Goal: Communication & Community: Share content

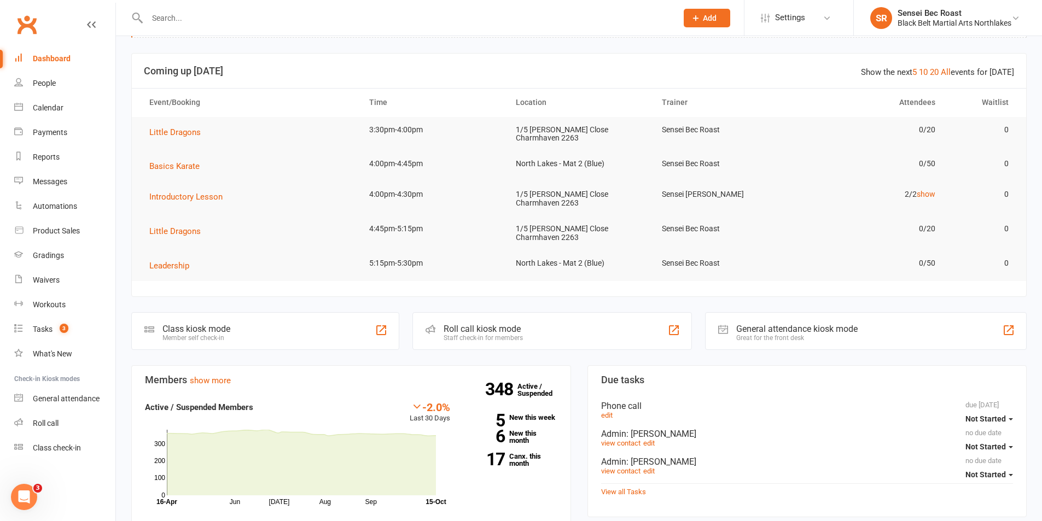
scroll to position [219, 0]
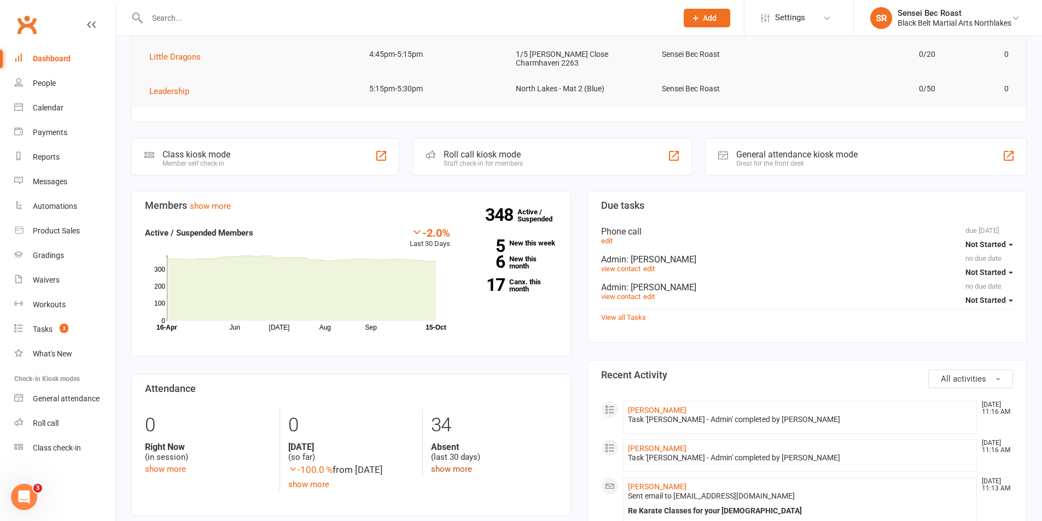
click at [453, 464] on link "show more" at bounding box center [451, 469] width 41 height 10
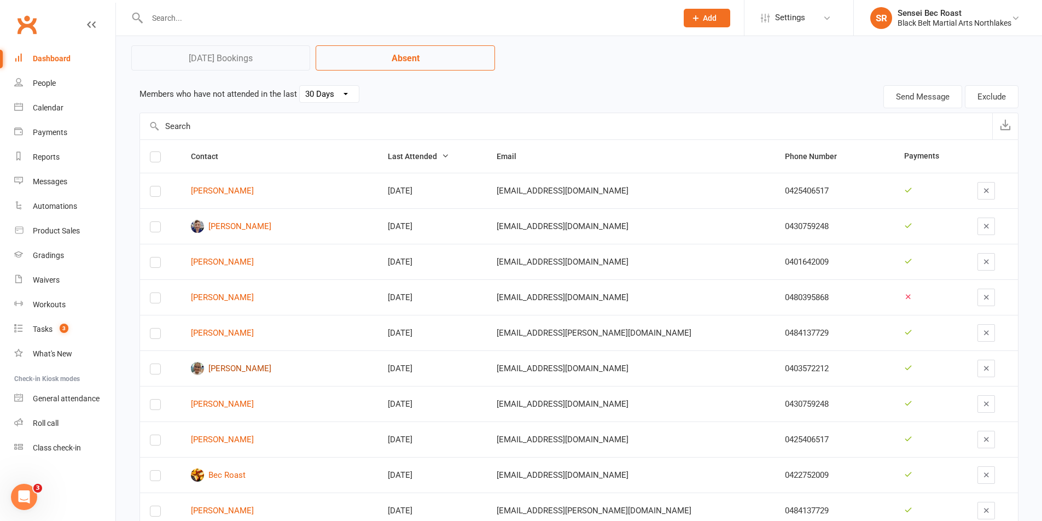
scroll to position [109, 0]
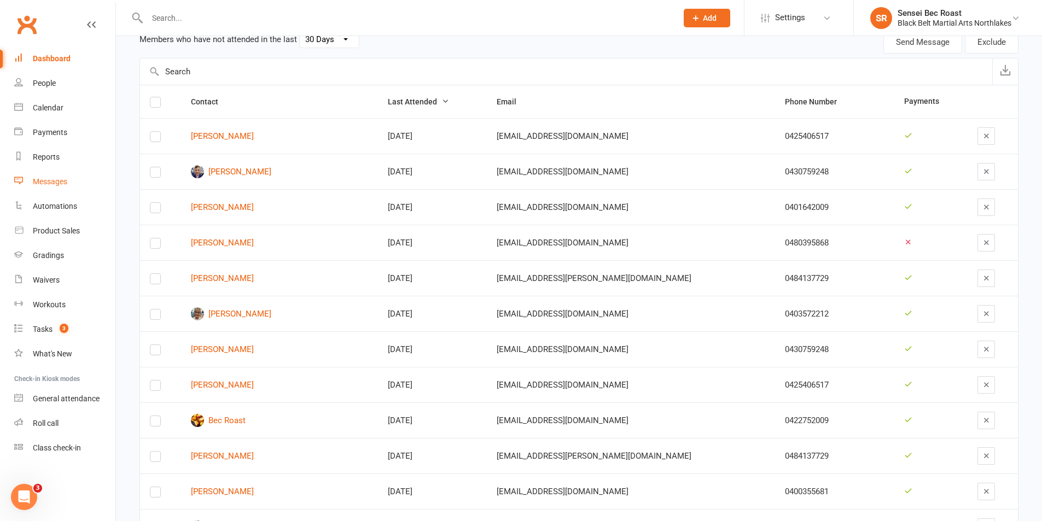
click at [59, 176] on link "Messages" at bounding box center [64, 182] width 101 height 25
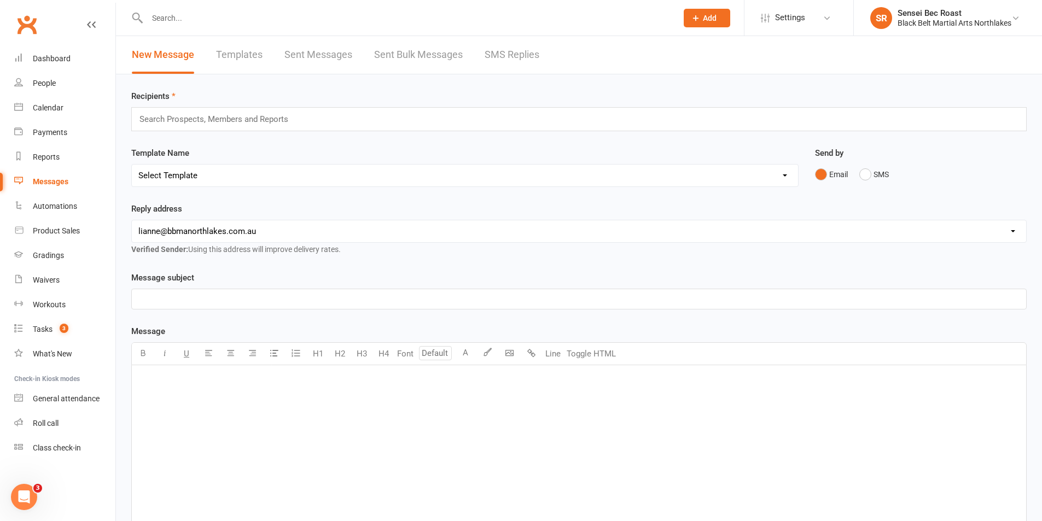
click at [248, 59] on link "Templates" at bounding box center [239, 55] width 47 height 38
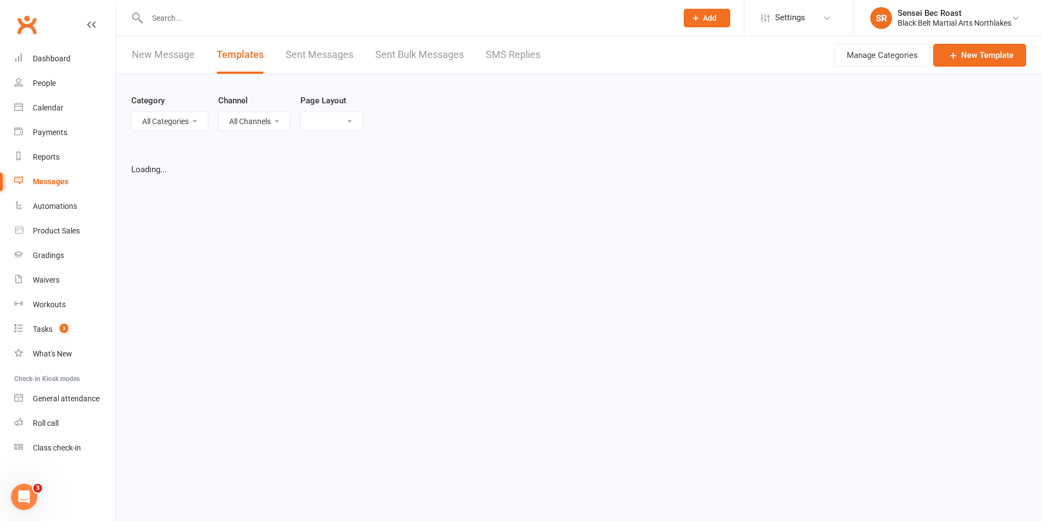
select select "grid"
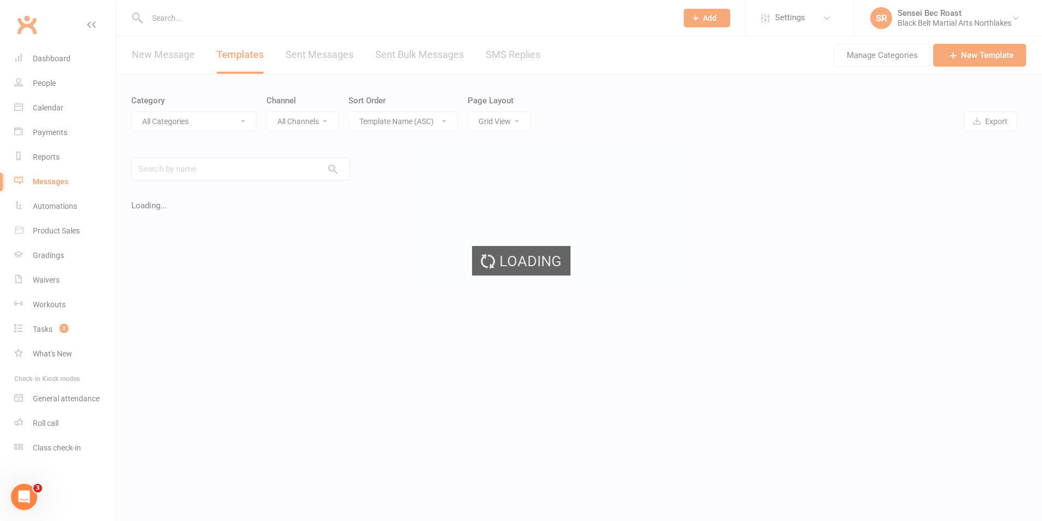
click at [253, 58] on div "Loading" at bounding box center [521, 260] width 1042 height 521
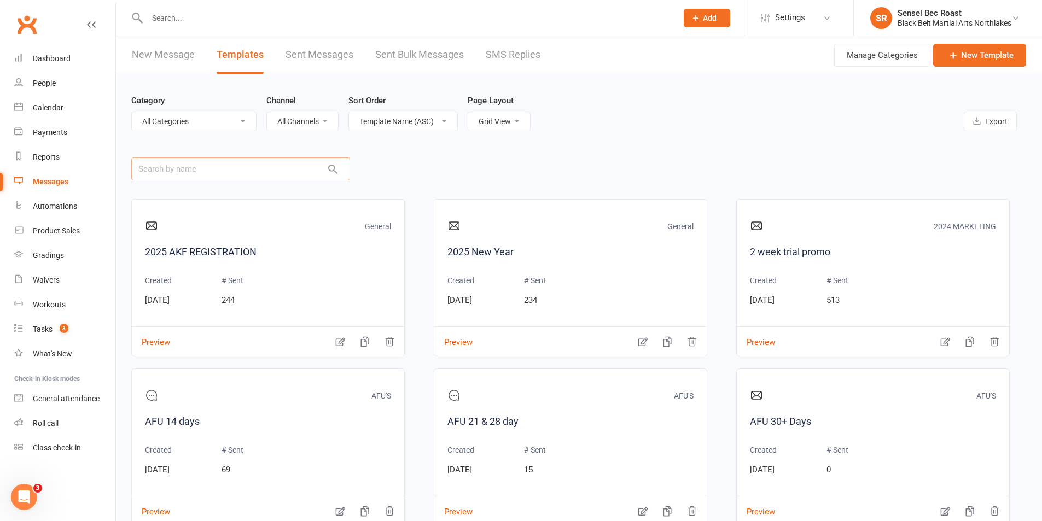
click at [274, 175] on input "text" at bounding box center [240, 169] width 219 height 23
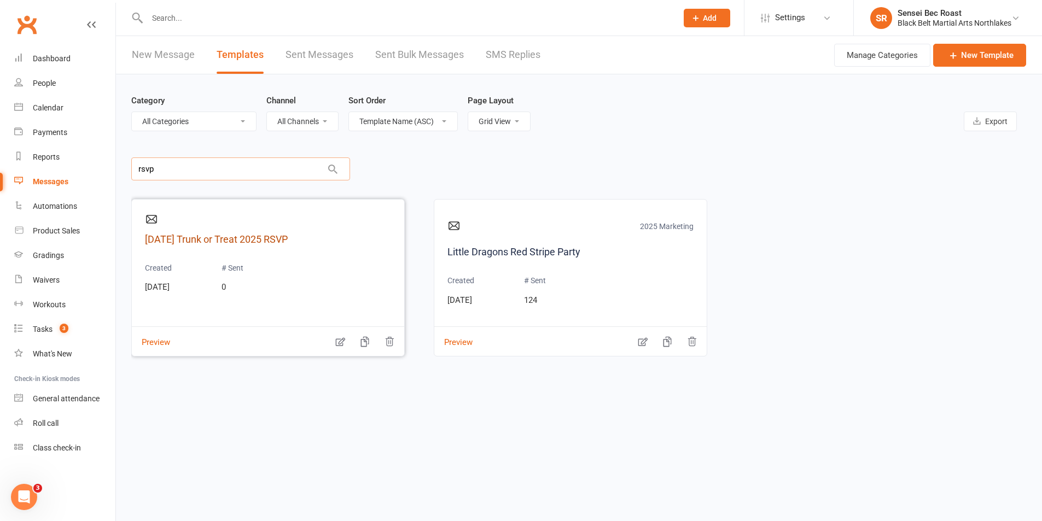
type input "rsvp"
click at [234, 239] on link "Halloween Trunk or Treat 2025 RSVP" at bounding box center [268, 240] width 246 height 16
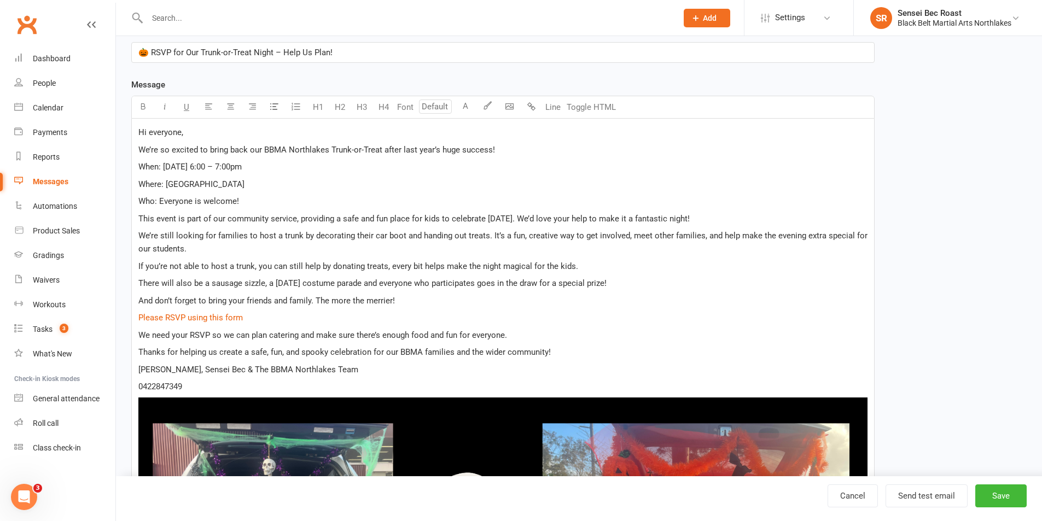
scroll to position [219, 0]
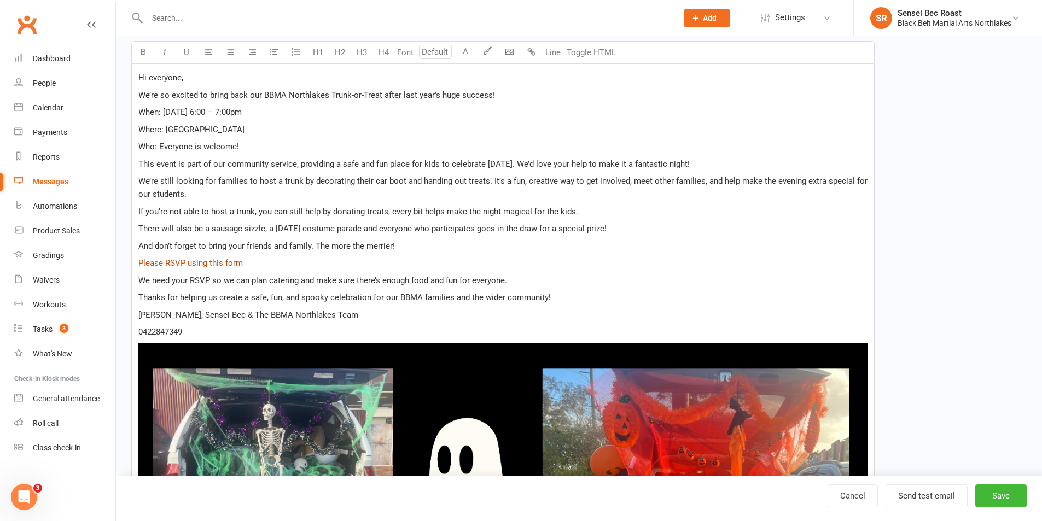
click at [224, 264] on span "Please RSVP using this form" at bounding box center [190, 263] width 104 height 10
click at [237, 264] on span "Please RSVP using this form" at bounding box center [190, 263] width 104 height 10
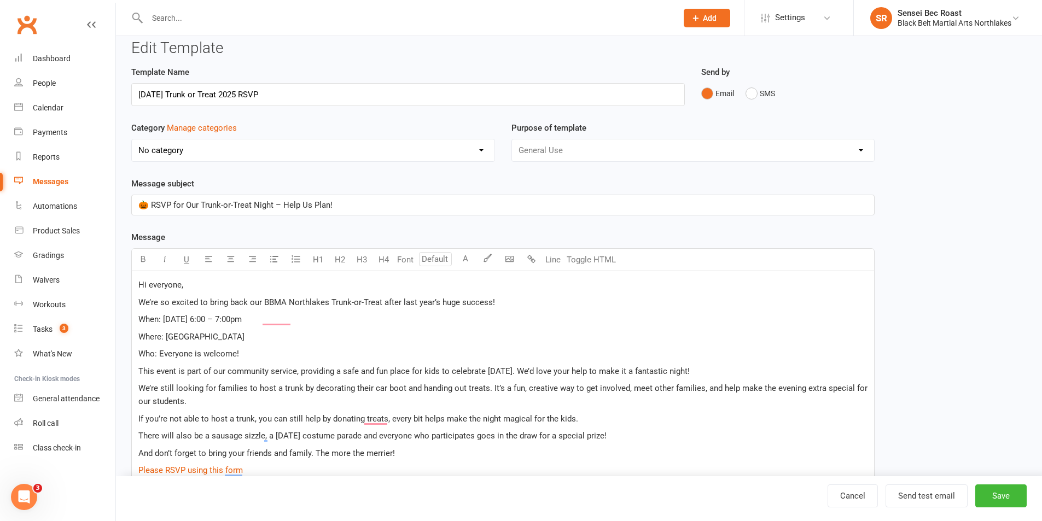
scroll to position [0, 0]
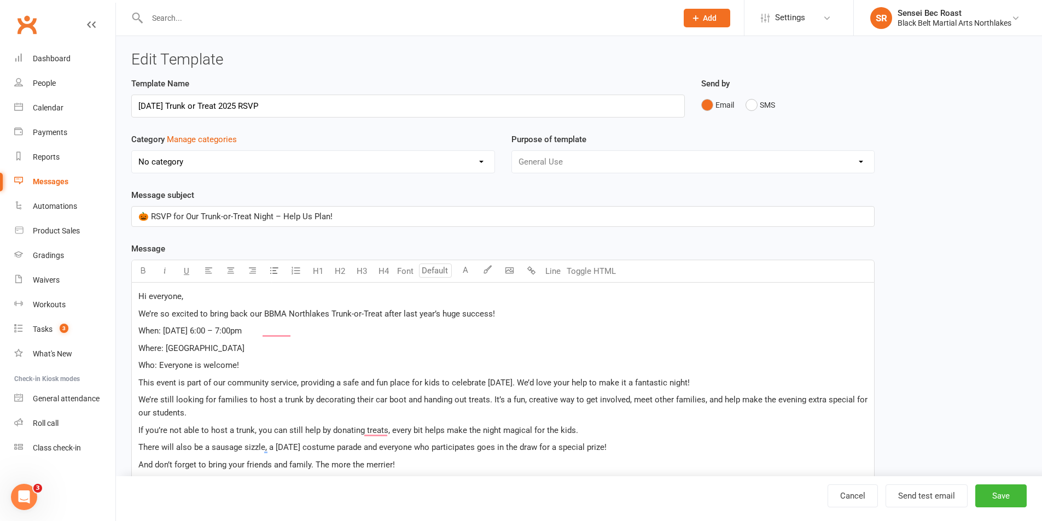
click at [58, 182] on div "Messages" at bounding box center [51, 181] width 36 height 9
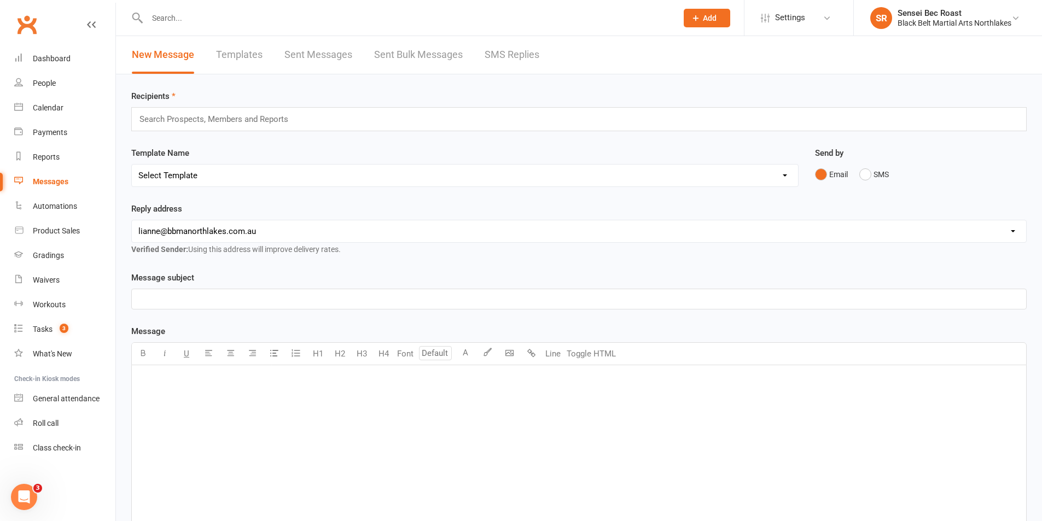
click at [269, 232] on select "hello@clubworx.com lianne@bbmanorthlakes.com.au info@bbmanorthlakes.com.au main…" at bounding box center [579, 231] width 894 height 22
select select "2"
click at [132, 220] on select "hello@clubworx.com lianne@bbmanorthlakes.com.au info@bbmanorthlakes.com.au main…" at bounding box center [579, 231] width 894 height 22
click at [259, 410] on div "﻿" at bounding box center [579, 447] width 894 height 164
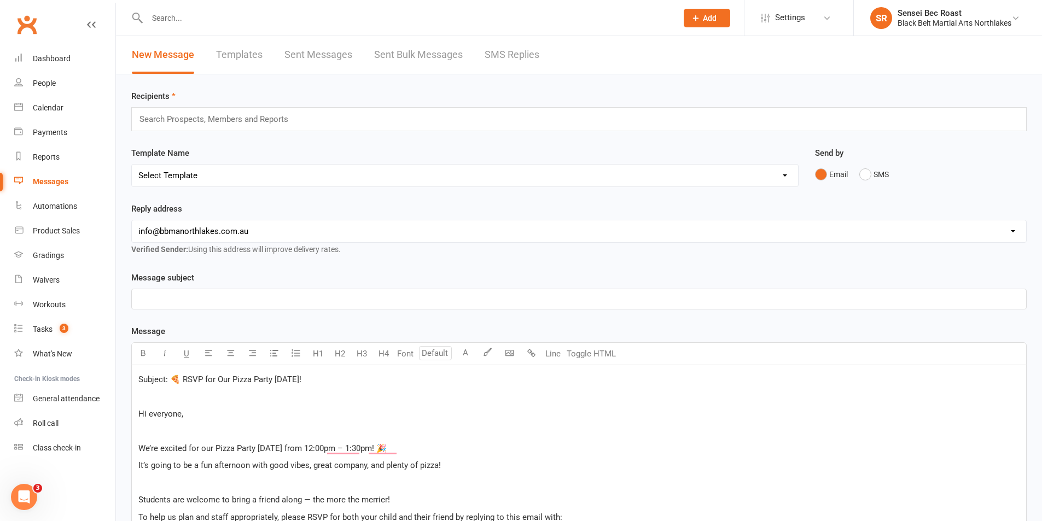
click at [248, 60] on link "Templates" at bounding box center [239, 55] width 47 height 38
select select "grid"
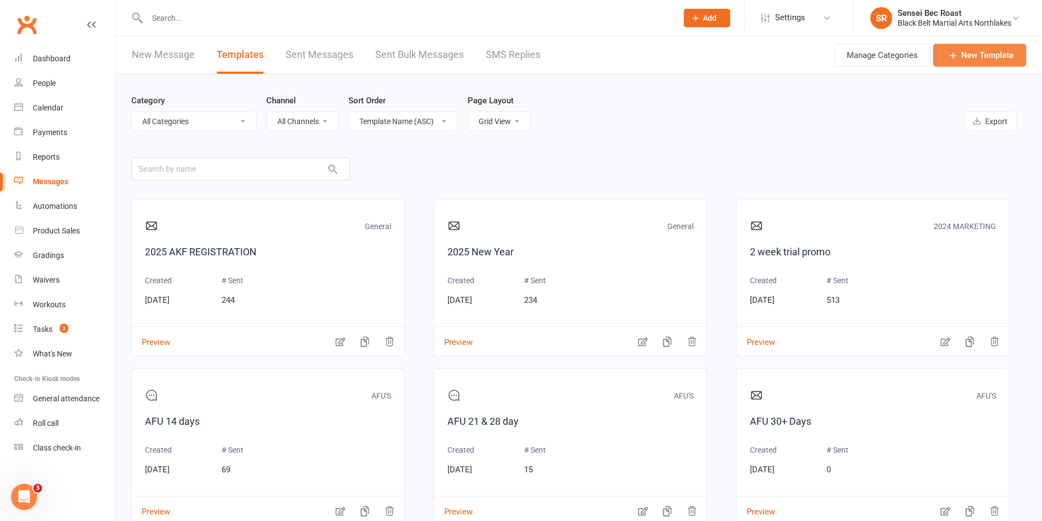
click at [987, 56] on link "New Template" at bounding box center [979, 55] width 93 height 23
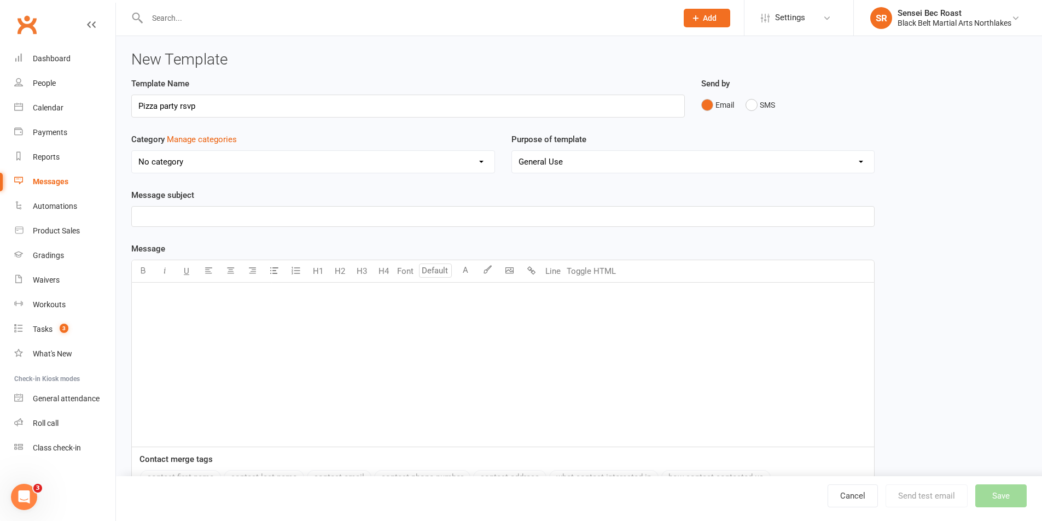
type input "Pizza party rsvp"
click at [195, 319] on div "﻿" at bounding box center [503, 365] width 742 height 164
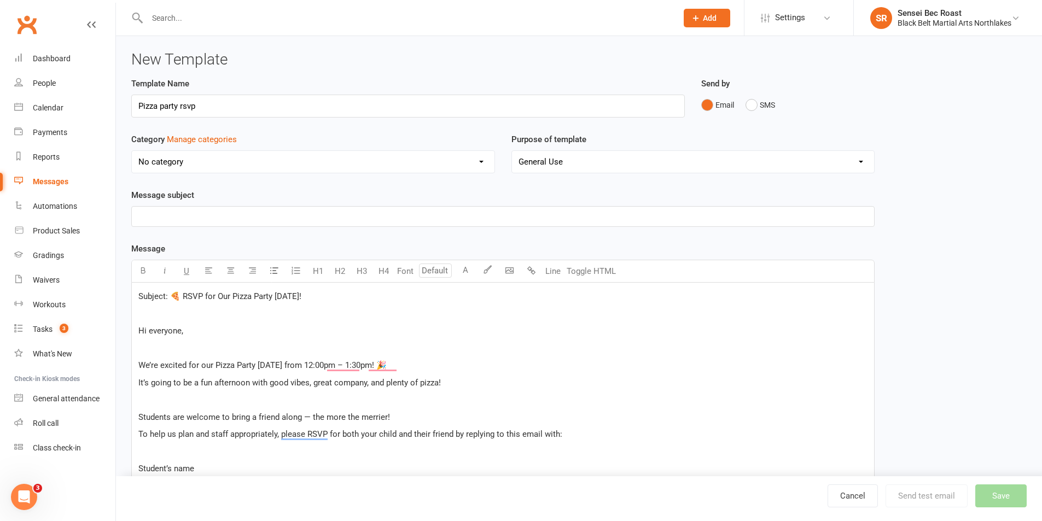
click at [217, 219] on p "﻿" at bounding box center [502, 216] width 729 height 13
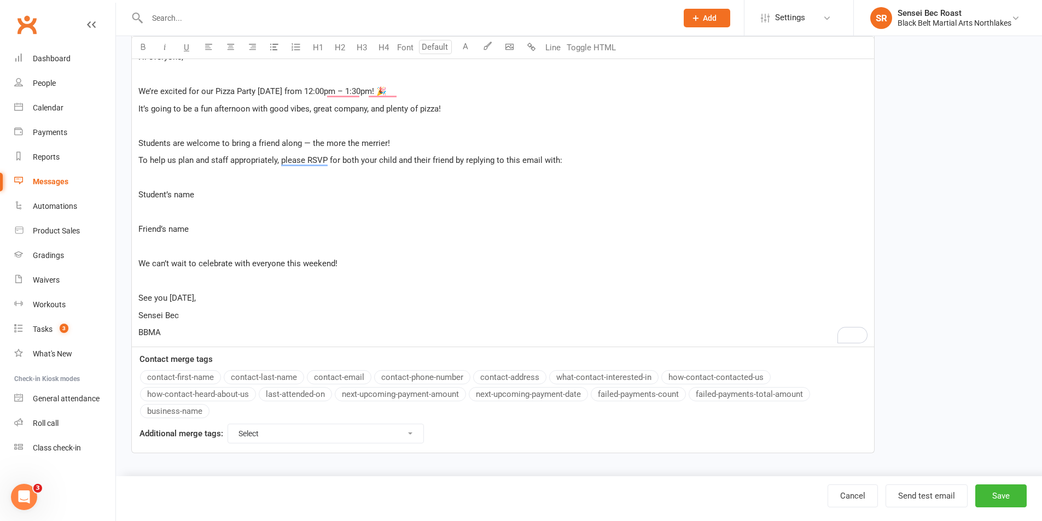
drag, startPoint x: 332, startPoint y: 295, endPoint x: 137, endPoint y: 199, distance: 218.0
click at [137, 199] on div "Subject: 🍕 RSVP for Our Pizza Party This Saturday! ﻿ Hi everyone, ﻿ We’re excit…" at bounding box center [503, 178] width 742 height 338
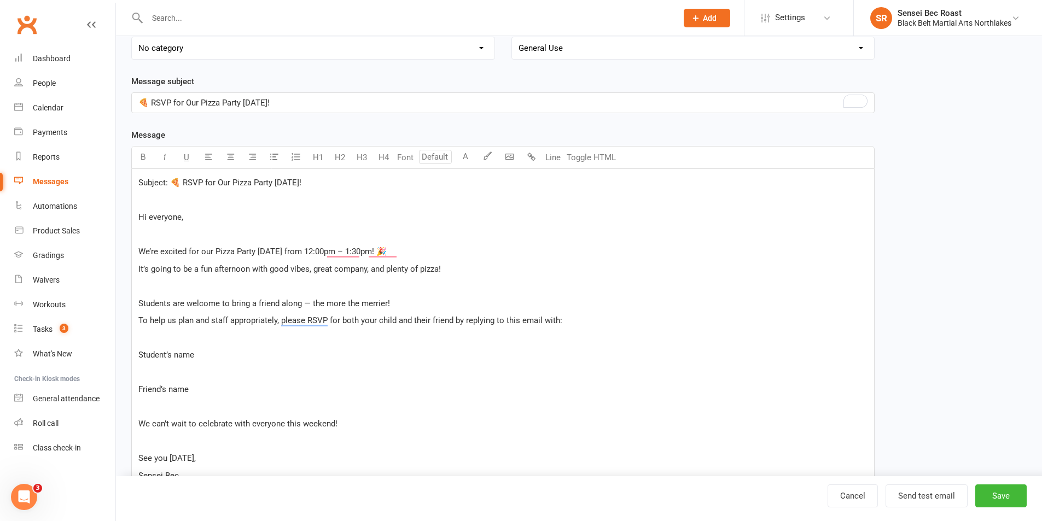
scroll to position [0, 0]
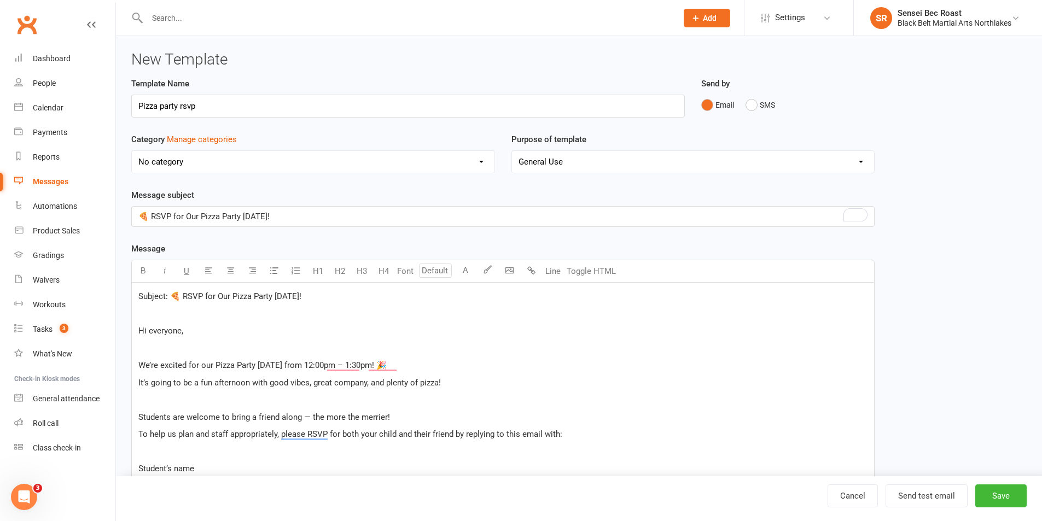
drag, startPoint x: 336, startPoint y: 298, endPoint x: 131, endPoint y: 294, distance: 205.2
click at [131, 294] on div "Subject: 🍕 RSVP for Our Pizza Party This Saturday! ﻿ Hi everyone, ﻿ We’re excit…" at bounding box center [502, 452] width 743 height 339
click at [141, 331] on span "Hi everyone," at bounding box center [160, 331] width 45 height 10
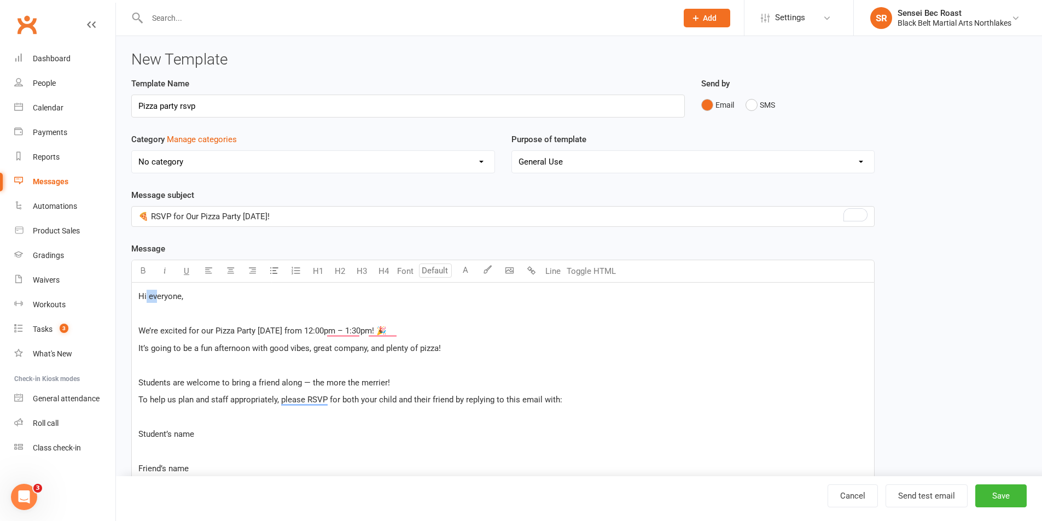
drag, startPoint x: 146, startPoint y: 297, endPoint x: 161, endPoint y: 294, distance: 15.6
click at [161, 294] on span "Hi everyone," at bounding box center [160, 297] width 45 height 10
click at [205, 303] on p "Hi everyone," at bounding box center [502, 296] width 729 height 13
click at [142, 329] on span "We’re excited for our Pizza Party this Saturday from 12:00pm – 1:30pm! 🎉" at bounding box center [262, 331] width 248 height 10
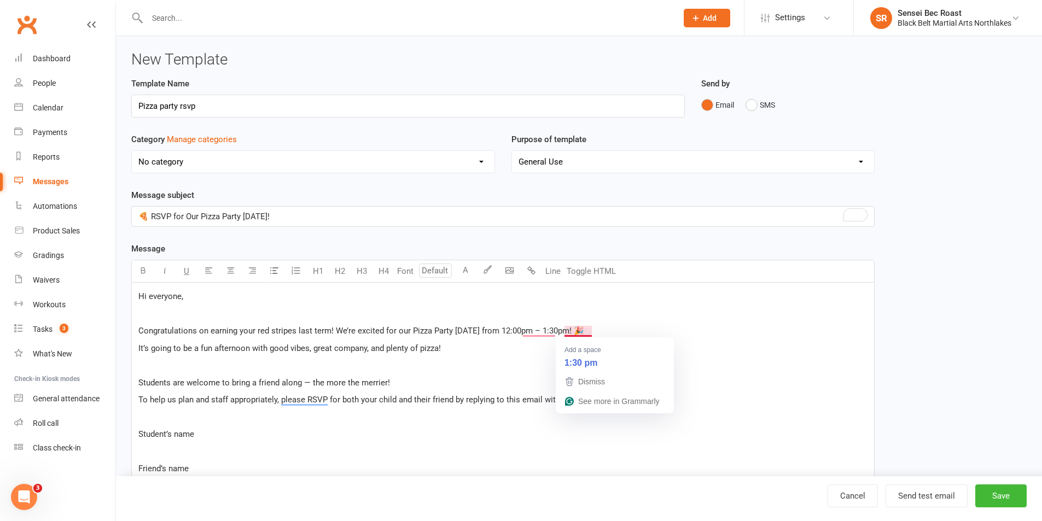
drag, startPoint x: 521, startPoint y: 331, endPoint x: 594, endPoint y: 330, distance: 72.8
click at [584, 330] on span "Congratulations on earning your red stripes last term! We’re excited for our Pi…" at bounding box center [361, 331] width 446 height 10
click at [466, 347] on p "It’s going to be a fun afternoon with good vibes, great company, and plenty of …" at bounding box center [502, 348] width 729 height 13
click at [266, 367] on p "﻿" at bounding box center [502, 365] width 729 height 13
drag, startPoint x: 269, startPoint y: 348, endPoint x: 307, endPoint y: 351, distance: 38.4
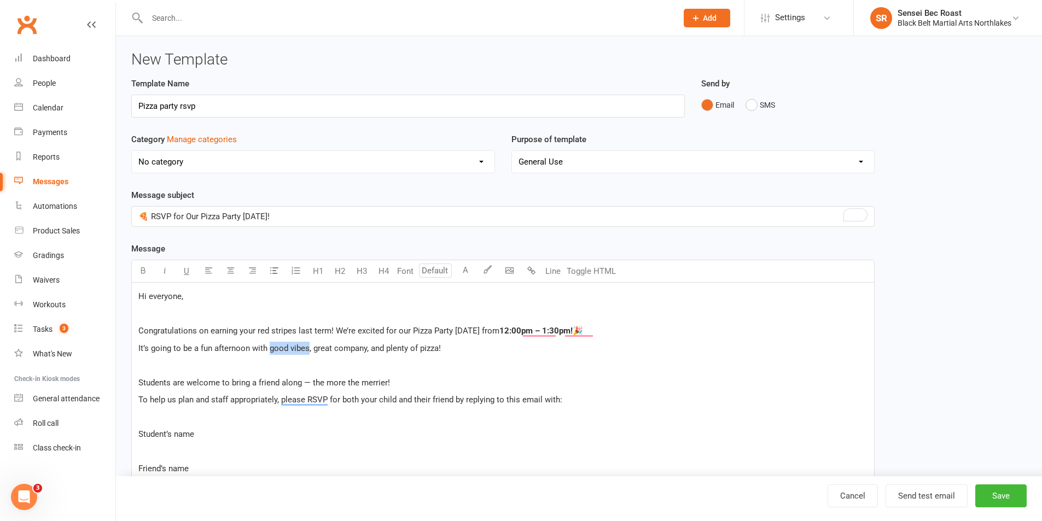
click at [307, 351] on span "It’s going to be a fun afternoon with good vibes, great company, and plenty of …" at bounding box center [289, 349] width 303 height 10
click at [270, 347] on span "It’s going to be a fun afternoon with games, great company, and plenty of pizza!" at bounding box center [281, 349] width 287 height 10
drag, startPoint x: 327, startPoint y: 350, endPoint x: 377, endPoint y: 350, distance: 50.3
click at [377, 350] on span "It’s going to be a fun afternoon with karate games, great company, and plenty o…" at bounding box center [294, 349] width 312 height 10
drag, startPoint x: 368, startPoint y: 383, endPoint x: 303, endPoint y: 384, distance: 65.7
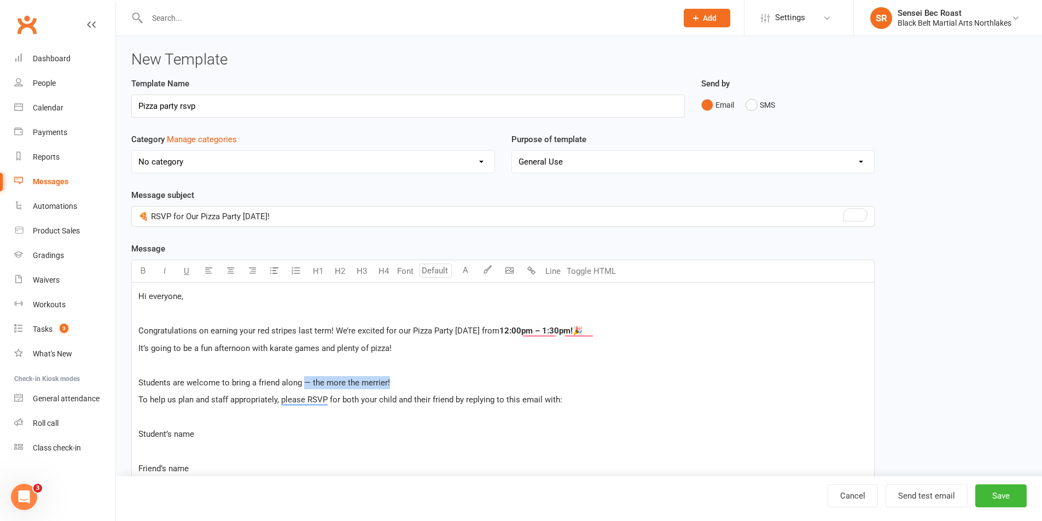
click at [303, 384] on p "Students are welcome to bring a friend along — the more the merrier!" at bounding box center [502, 382] width 729 height 13
click at [136, 379] on div "Hi everyone, ﻿ Congratulations on earning your red stripes last term! We’re exc…" at bounding box center [503, 435] width 742 height 304
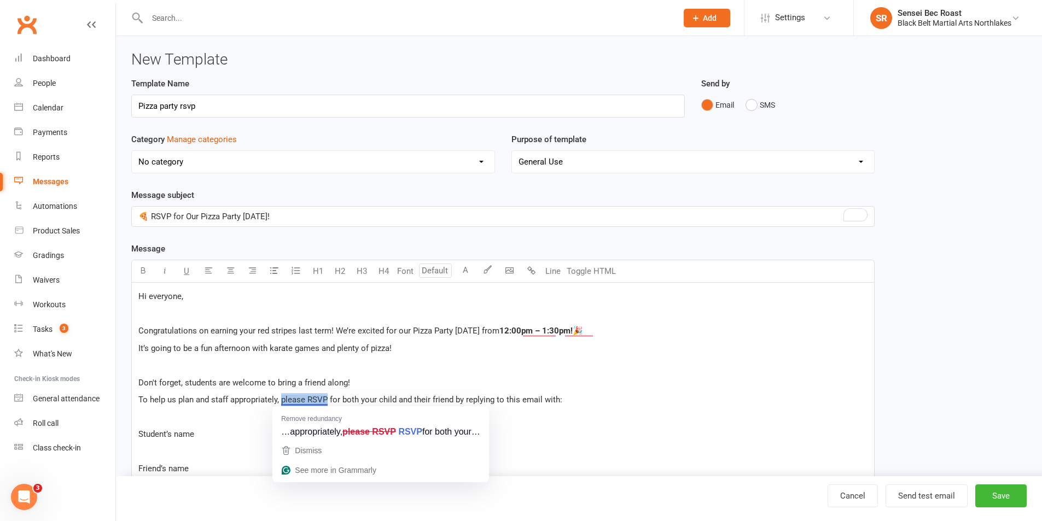
drag, startPoint x: 281, startPoint y: 401, endPoint x: 327, endPoint y: 400, distance: 46.5
click at [327, 400] on span "To help us plan and staff appropriately, please RSVP for both your child and th…" at bounding box center [350, 400] width 424 height 10
click at [372, 389] on p "Don't forget, students are welcome to bring a friend along!" at bounding box center [502, 382] width 729 height 13
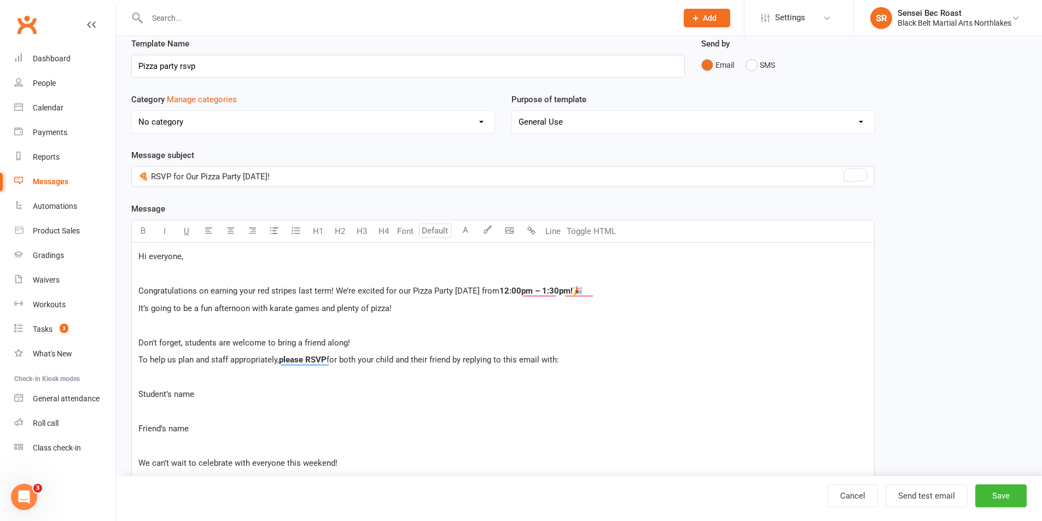
scroll to position [55, 0]
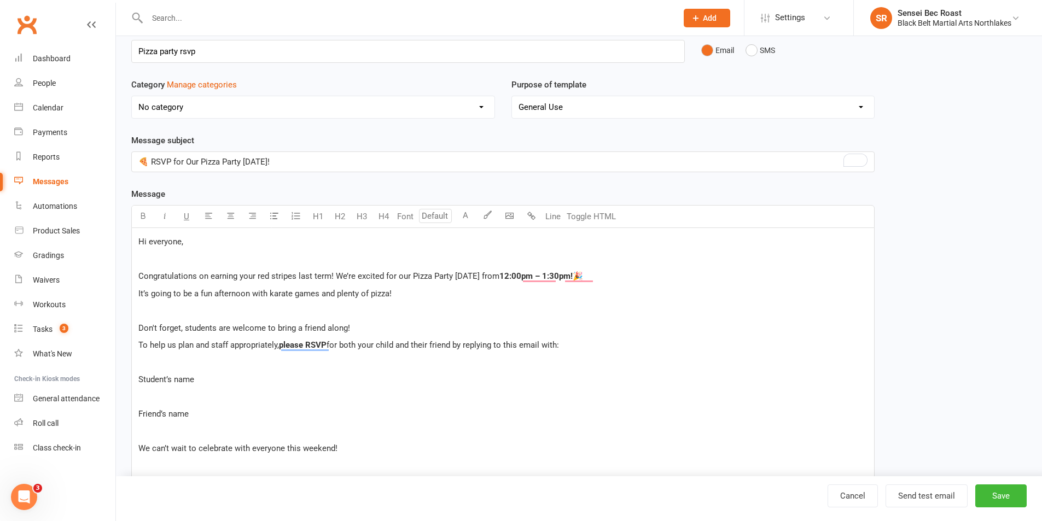
click at [136, 376] on div "Hi everyone, ﻿ Congratulations on earning your red stripes last term! We’re exc…" at bounding box center [503, 380] width 742 height 304
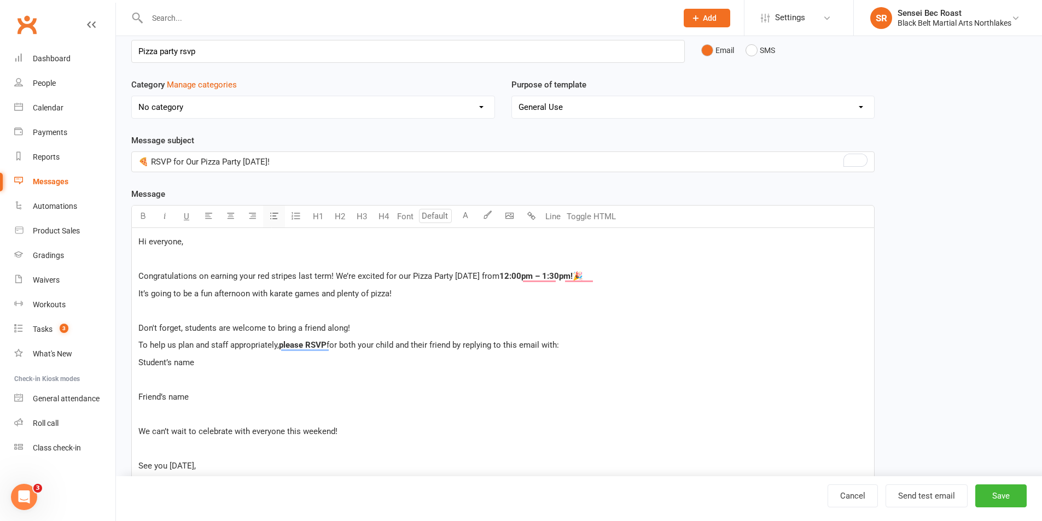
click at [271, 218] on icon "button" at bounding box center [274, 216] width 8 height 8
click at [135, 409] on div "Hi everyone, ﻿ Congratulations on earning your red stripes last term! We’re exc…" at bounding box center [503, 375] width 742 height 295
click at [268, 215] on button "button" at bounding box center [274, 217] width 22 height 22
click at [225, 386] on li "Friend’s name" at bounding box center [513, 388] width 707 height 13
click at [144, 407] on p "﻿" at bounding box center [502, 410] width 729 height 13
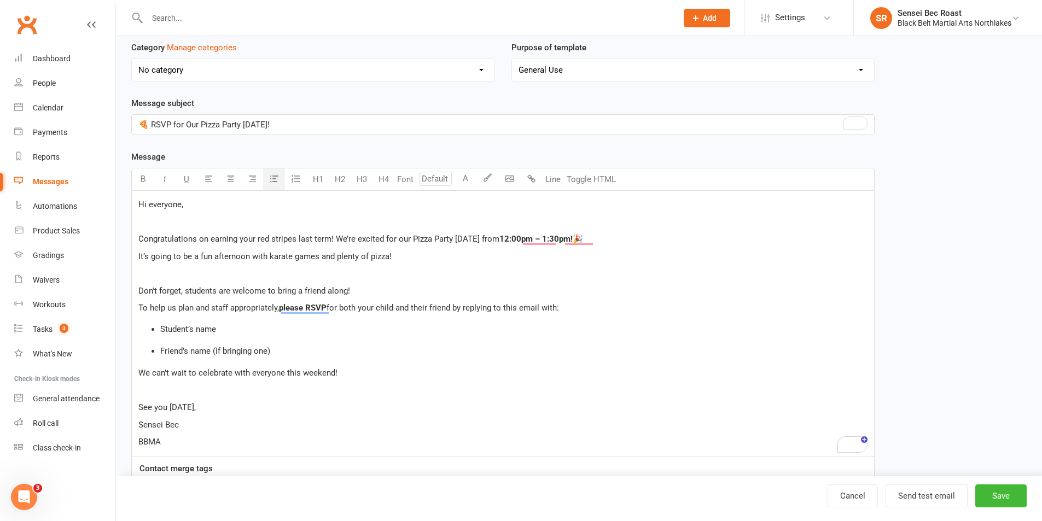
scroll to position [109, 0]
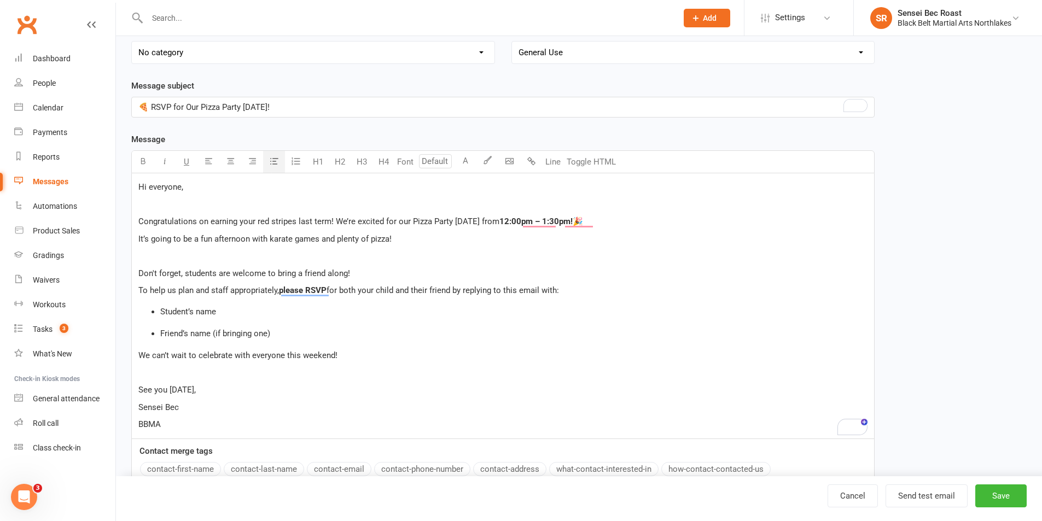
click at [182, 406] on p "Sensei Bec" at bounding box center [502, 407] width 729 height 13
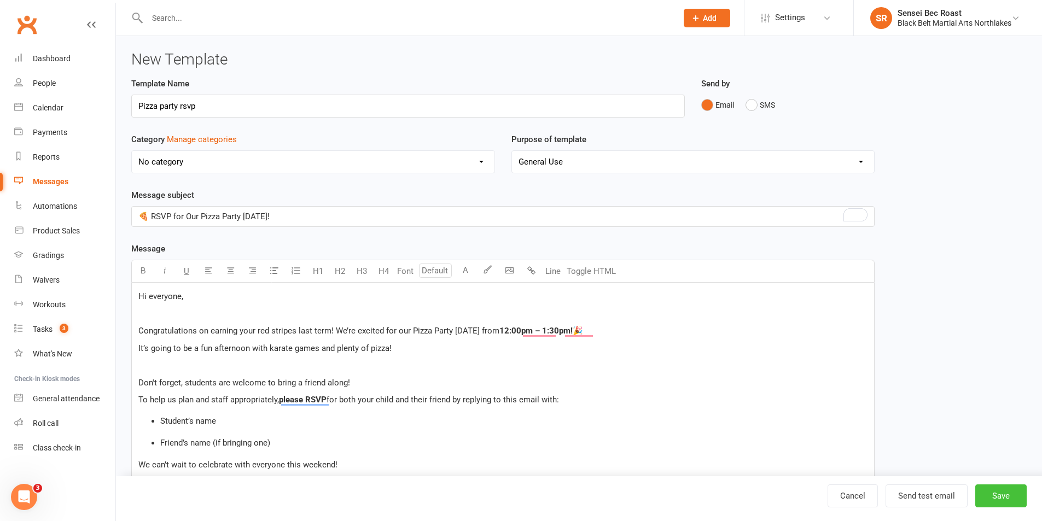
click at [996, 495] on button "Save" at bounding box center [1000, 496] width 51 height 23
select select "grid"
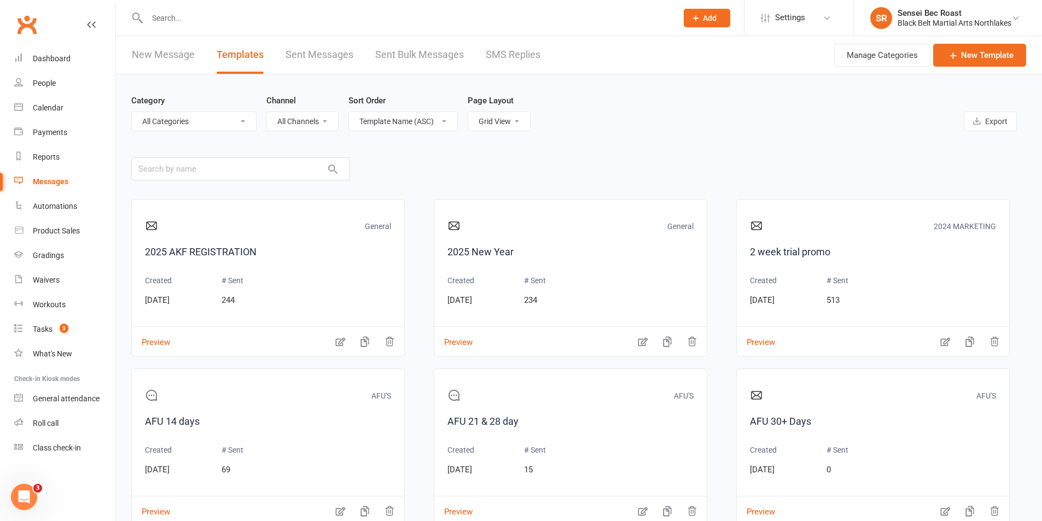
click at [185, 61] on link "New Message" at bounding box center [163, 55] width 63 height 38
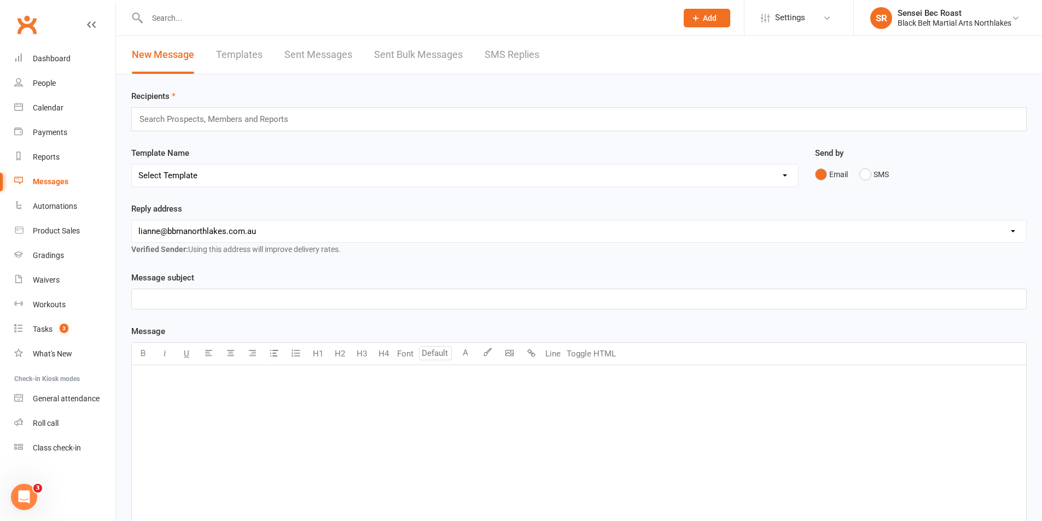
click at [388, 183] on select "Select Template [Email] 2 week trial promo [Email] END OF EOFY SALE FOR MEMBERS…" at bounding box center [465, 176] width 666 height 22
select select "141"
click at [132, 165] on select "Select Template [Email] 2 week trial promo [Email] END OF EOFY SALE FOR MEMBERS…" at bounding box center [465, 176] width 666 height 22
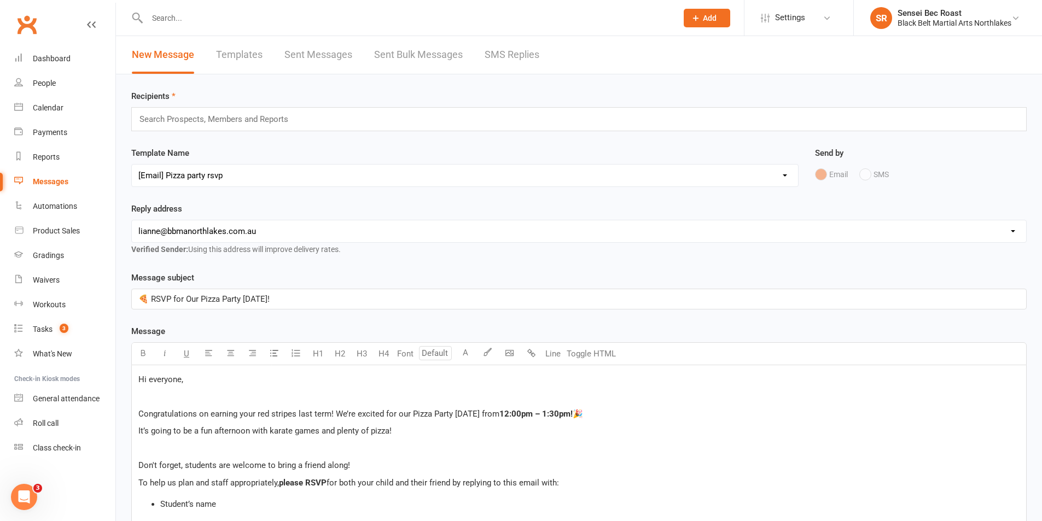
click at [351, 233] on select "hello@clubworx.com lianne@bbmanorthlakes.com.au info@bbmanorthlakes.com.au main…" at bounding box center [579, 231] width 894 height 22
select select "2"
click at [132, 220] on select "hello@clubworx.com lianne@bbmanorthlakes.com.au info@bbmanorthlakes.com.au main…" at bounding box center [579, 231] width 894 height 22
drag, startPoint x: 149, startPoint y: 377, endPoint x: 181, endPoint y: 380, distance: 32.4
click at [181, 380] on span "Hi everyone," at bounding box center [160, 380] width 45 height 10
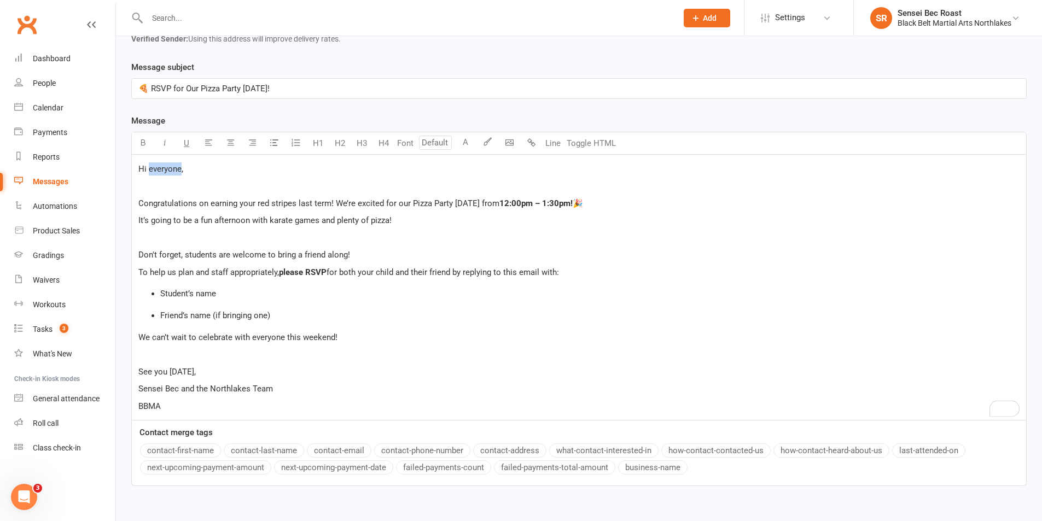
scroll to position [219, 0]
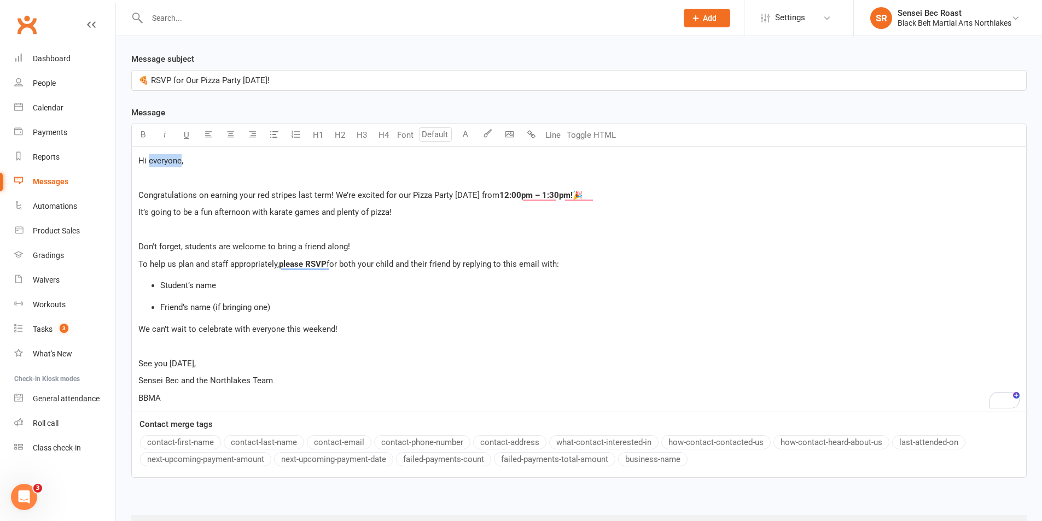
click at [197, 441] on button "contact-first-name" at bounding box center [180, 442] width 81 height 14
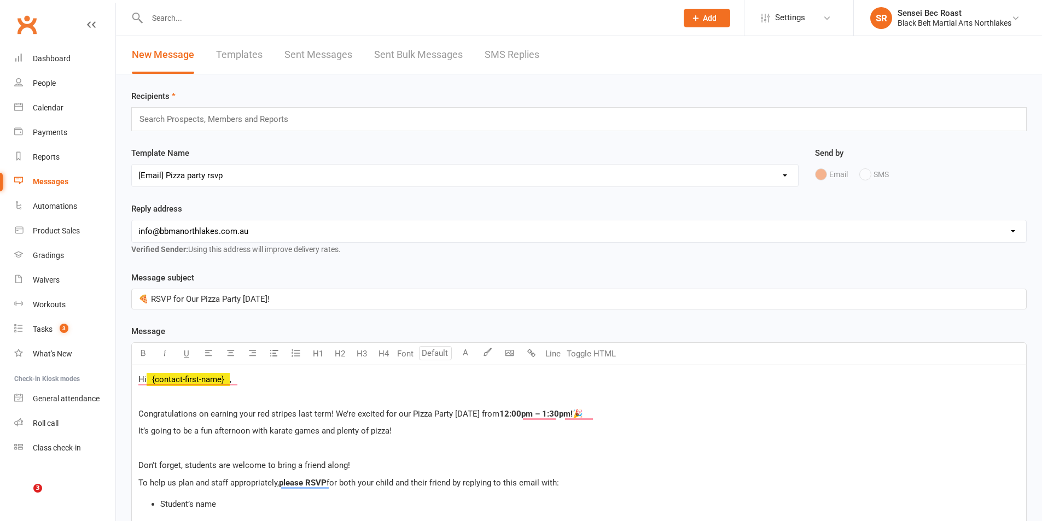
select select "141"
select select "2"
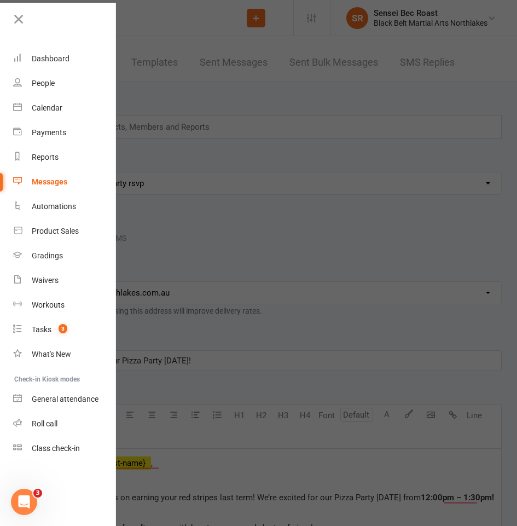
click at [218, 168] on div at bounding box center [258, 263] width 517 height 526
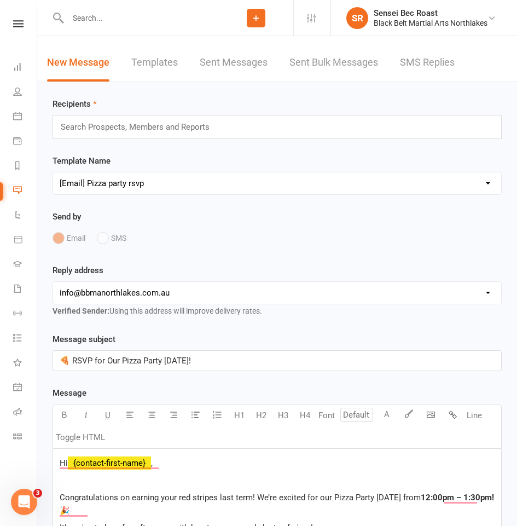
click at [170, 125] on input "text" at bounding box center [140, 127] width 160 height 14
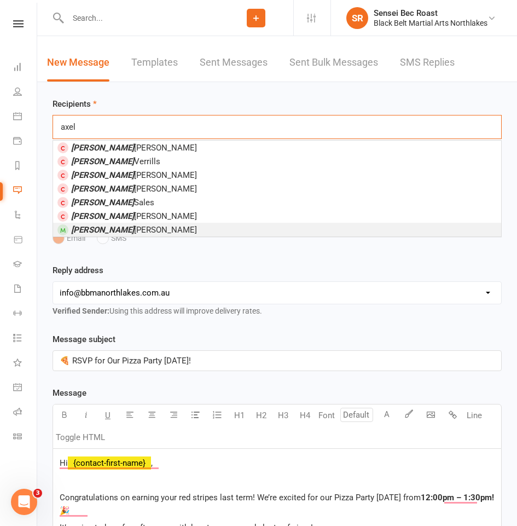
type input "axel"
click at [143, 233] on li "[PERSON_NAME]" at bounding box center [277, 230] width 448 height 14
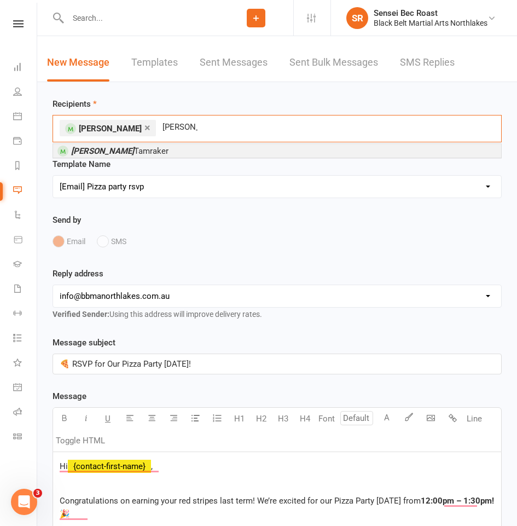
type input "[PERSON_NAME]"
click at [153, 151] on li "[PERSON_NAME]" at bounding box center [277, 151] width 448 height 14
type input "[PERSON_NAME]"
click at [153, 152] on li "[PERSON_NAME]" at bounding box center [277, 151] width 448 height 14
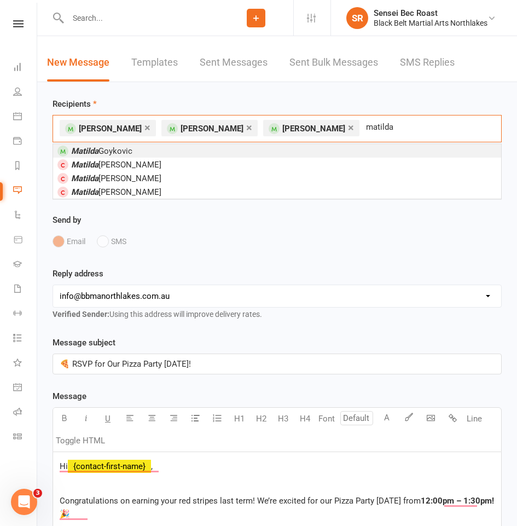
type input "matilda"
click at [150, 152] on li "[PERSON_NAME]" at bounding box center [277, 151] width 448 height 14
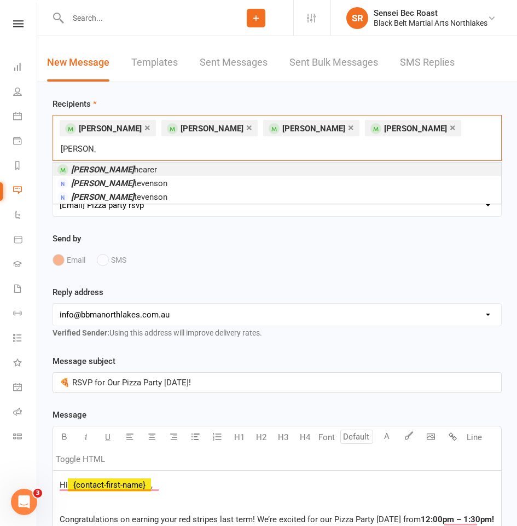
type input "[PERSON_NAME]"
click at [136, 162] on li "[PERSON_NAME] S hearer" at bounding box center [277, 169] width 448 height 14
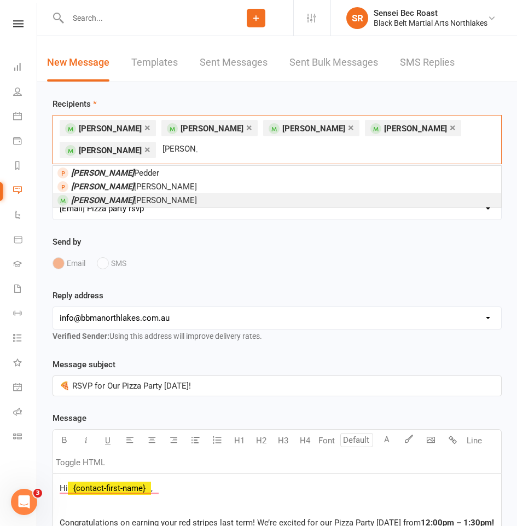
type input "[PERSON_NAME]"
click at [126, 201] on li "[PERSON_NAME]" at bounding box center [277, 200] width 448 height 14
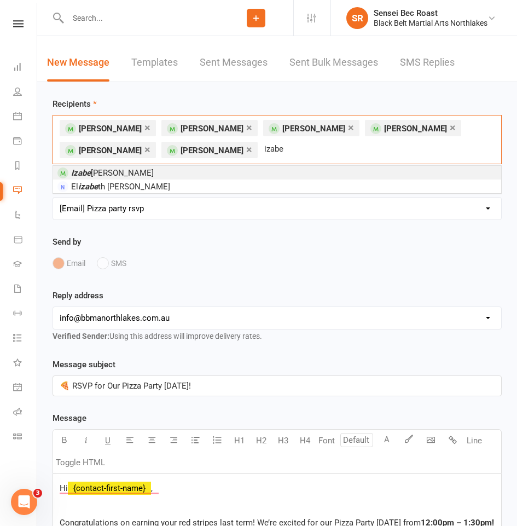
type input "izabe"
click at [137, 175] on span "Izabe [PERSON_NAME]" at bounding box center [112, 173] width 83 height 10
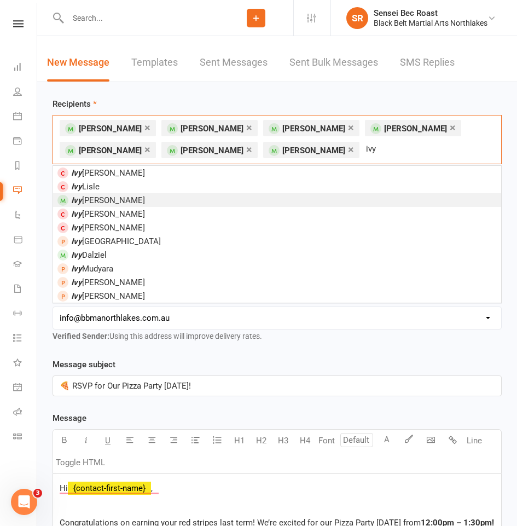
type input "ivy"
click at [129, 196] on li "[PERSON_NAME]" at bounding box center [277, 200] width 448 height 14
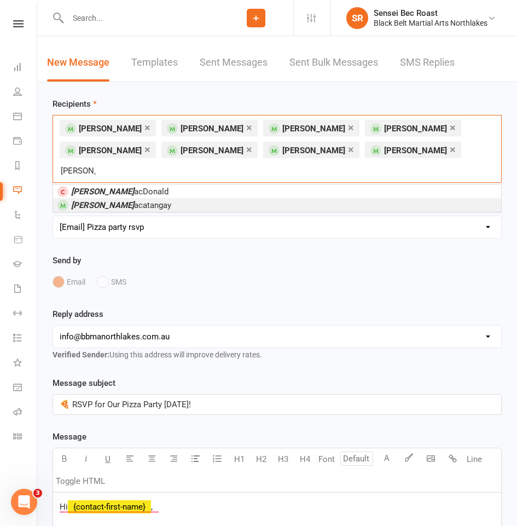
type input "[PERSON_NAME]"
click at [131, 198] on li "[PERSON_NAME]" at bounding box center [277, 205] width 448 height 14
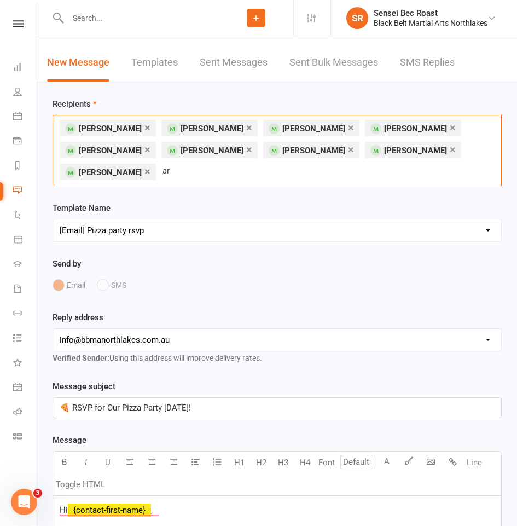
type input "a"
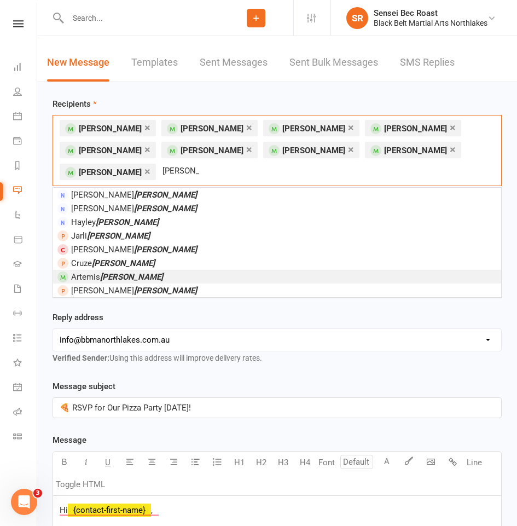
type input "[PERSON_NAME]"
click at [130, 275] on em "[PERSON_NAME]" at bounding box center [131, 277] width 63 height 10
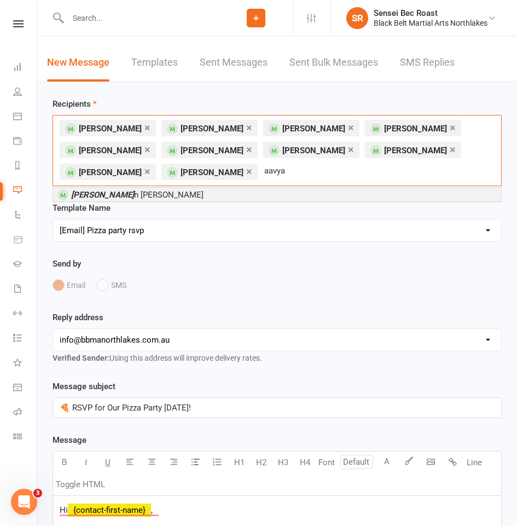
type input "aavya"
click at [177, 197] on li "[PERSON_NAME]" at bounding box center [277, 195] width 448 height 14
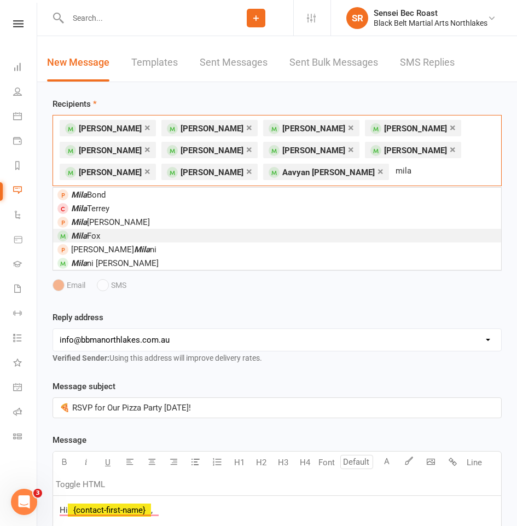
type input "mila"
click at [155, 235] on li "[PERSON_NAME]" at bounding box center [277, 236] width 448 height 14
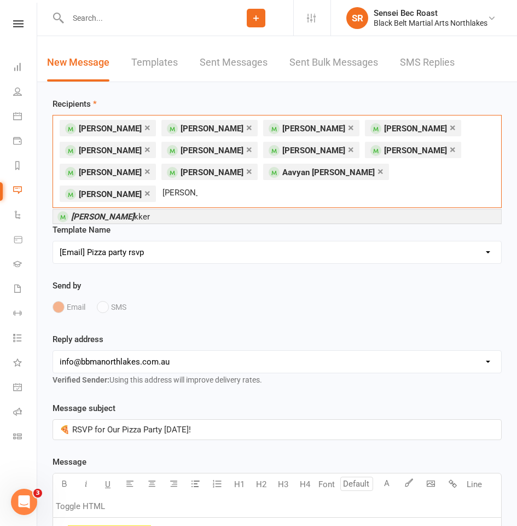
type input "[PERSON_NAME]"
click at [159, 210] on li "[PERSON_NAME]" at bounding box center [277, 217] width 448 height 14
type input "lokelani"
click at [145, 216] on li "[PERSON_NAME]" at bounding box center [277, 217] width 448 height 14
type input "kody s"
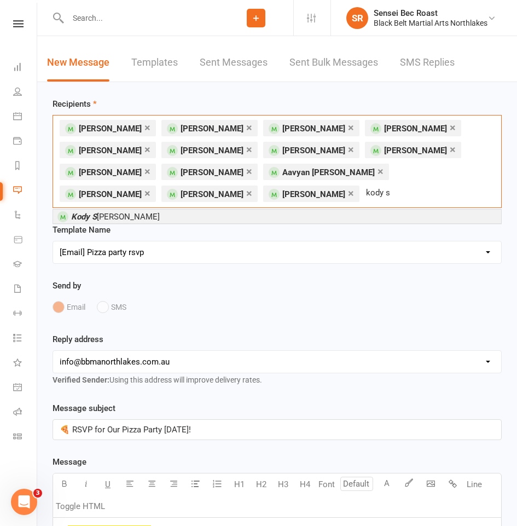
click at [145, 216] on li "[PERSON_NAME]" at bounding box center [277, 217] width 448 height 14
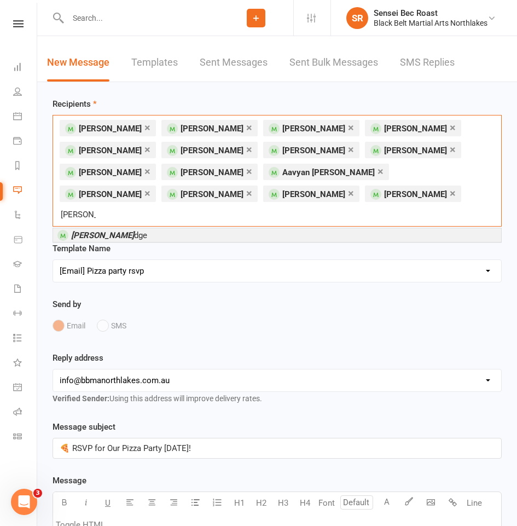
type input "[PERSON_NAME]"
click at [145, 228] on li "[PERSON_NAME] dge" at bounding box center [277, 235] width 448 height 14
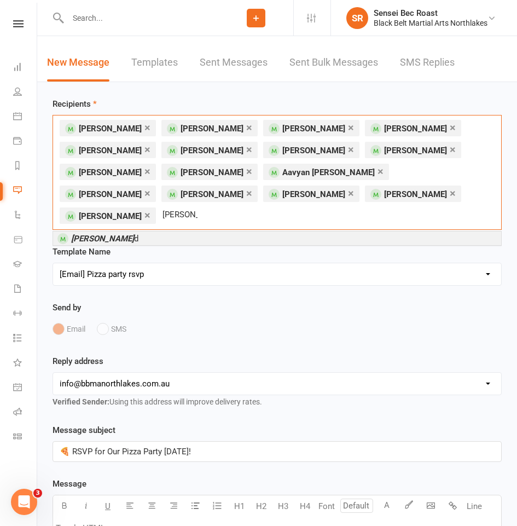
type input "[PERSON_NAME]"
click at [145, 231] on li "[PERSON_NAME] d" at bounding box center [277, 238] width 448 height 14
type input "charlie den"
click at [133, 240] on span "[PERSON_NAME] ysenko" at bounding box center [115, 239] width 89 height 10
type input "[PERSON_NAME]"
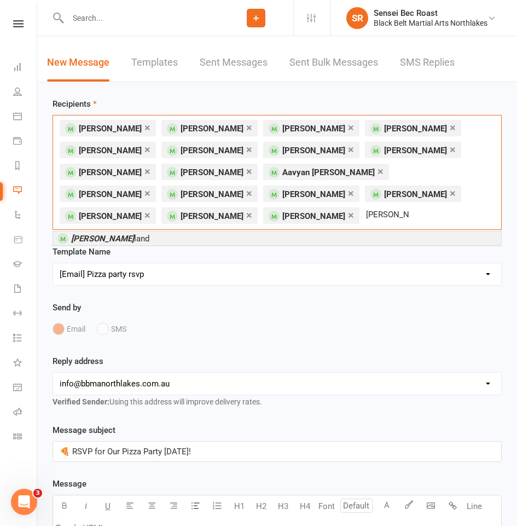
click at [132, 241] on li "[PERSON_NAME] land" at bounding box center [277, 238] width 448 height 14
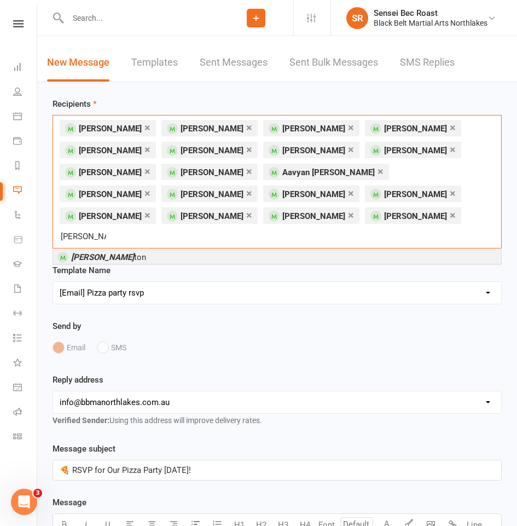
type input "[PERSON_NAME]"
click at [132, 250] on li "[PERSON_NAME]" at bounding box center [277, 257] width 448 height 14
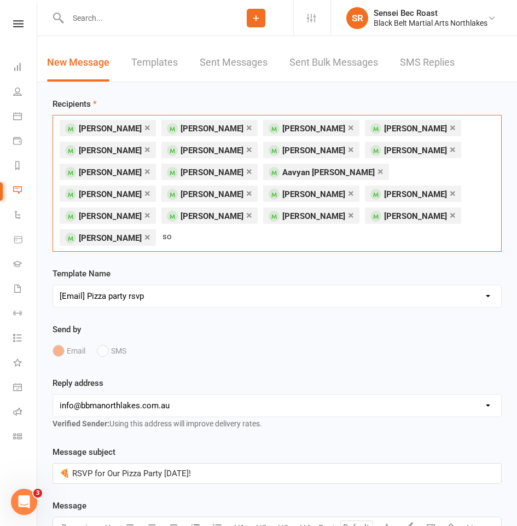
type input "s"
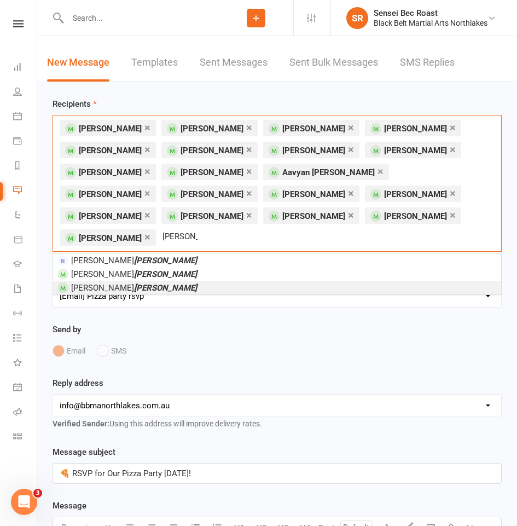
type input "[PERSON_NAME]"
click at [134, 283] on em "[PERSON_NAME]" at bounding box center [165, 288] width 63 height 10
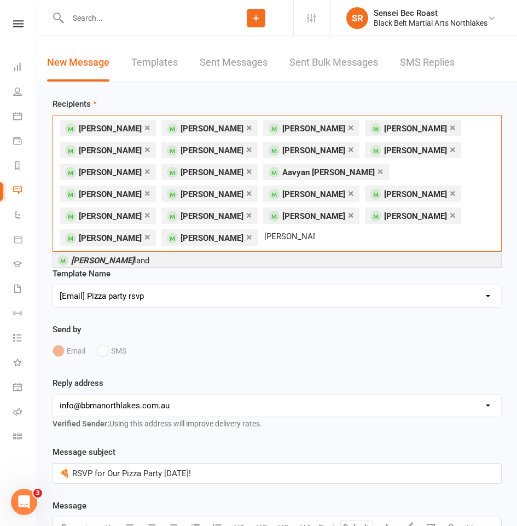
type input "[PERSON_NAME]"
click at [123, 260] on em "[PERSON_NAME]" at bounding box center [102, 260] width 63 height 10
type input "[PERSON_NAME]"
click at [123, 260] on span "[PERSON_NAME]" at bounding box center [119, 260] width 97 height 10
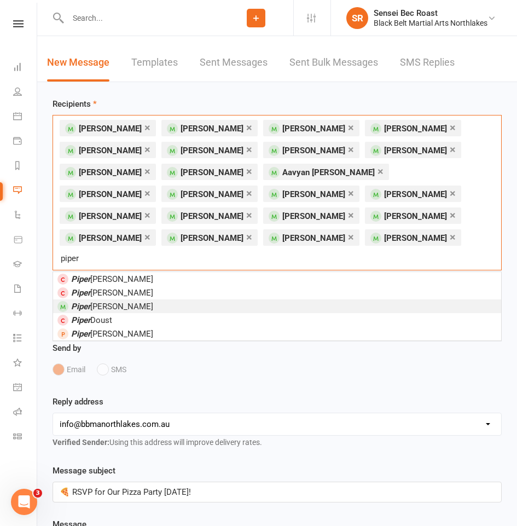
type input "piper"
click at [121, 299] on li "[PERSON_NAME]" at bounding box center [277, 306] width 448 height 14
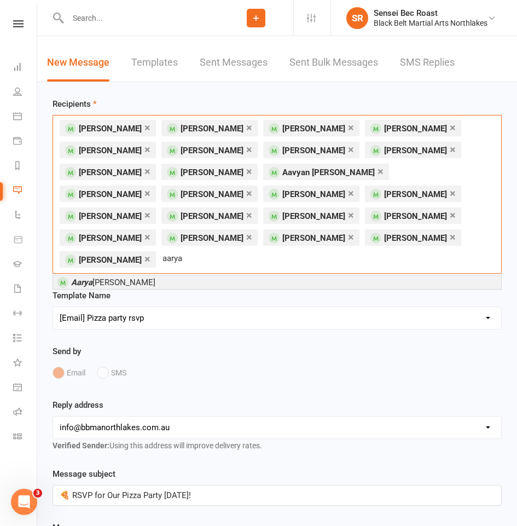
type input "aarya"
click at [135, 275] on li "[PERSON_NAME]" at bounding box center [277, 282] width 448 height 14
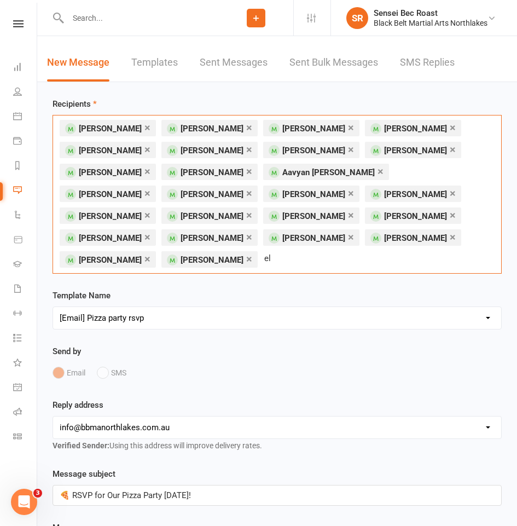
type input "e"
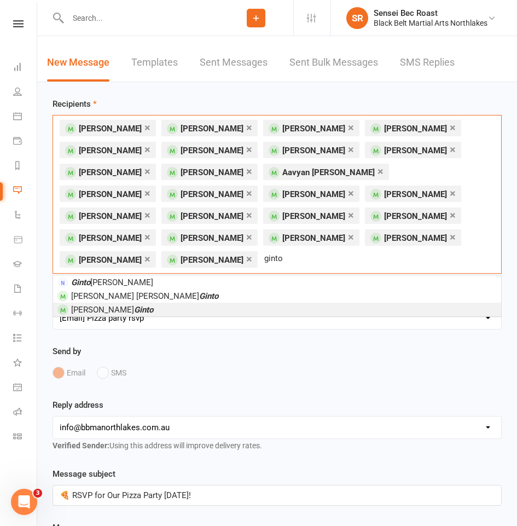
type input "ginto"
click at [134, 305] on em "Ginto" at bounding box center [143, 310] width 19 height 10
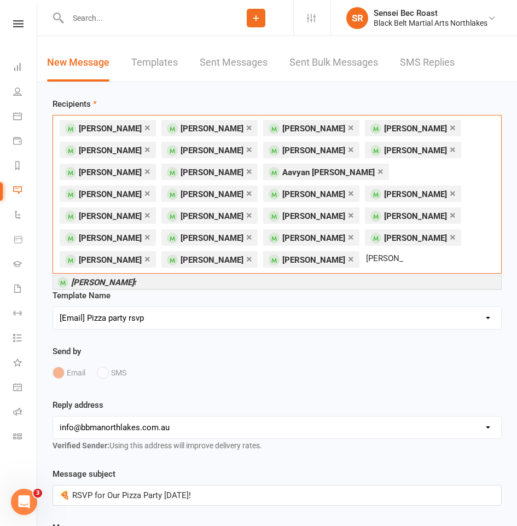
type input "[PERSON_NAME]"
click at [136, 284] on li "[PERSON_NAME]" at bounding box center [277, 282] width 448 height 14
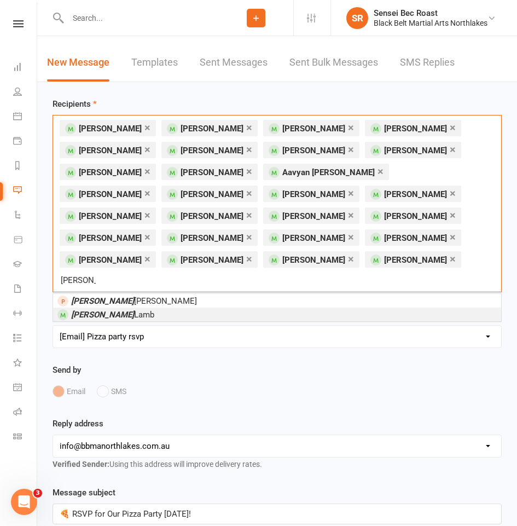
type input "[PERSON_NAME]"
click at [126, 307] on li "[PERSON_NAME]" at bounding box center [277, 314] width 448 height 14
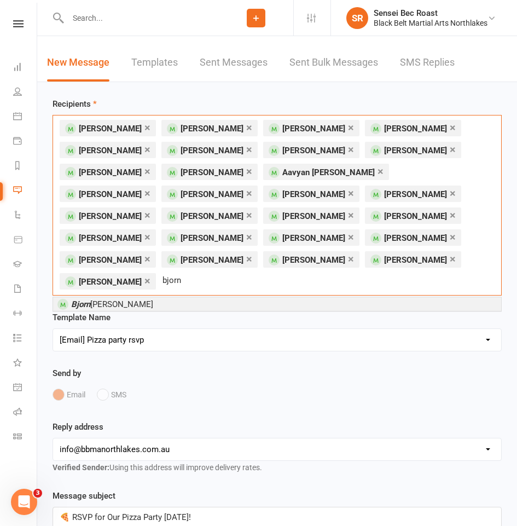
type input "bjorn"
click at [131, 297] on li "[PERSON_NAME]" at bounding box center [277, 304] width 448 height 14
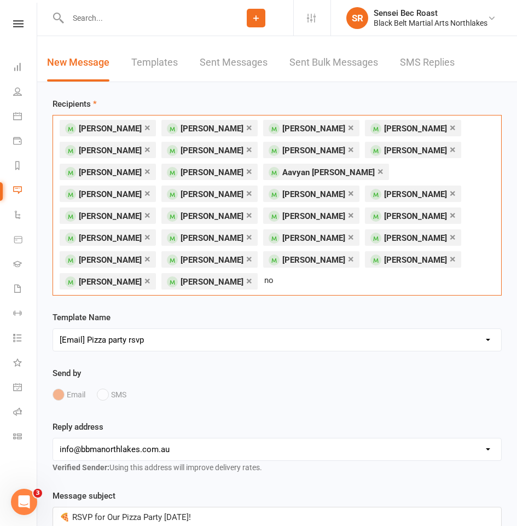
type input "n"
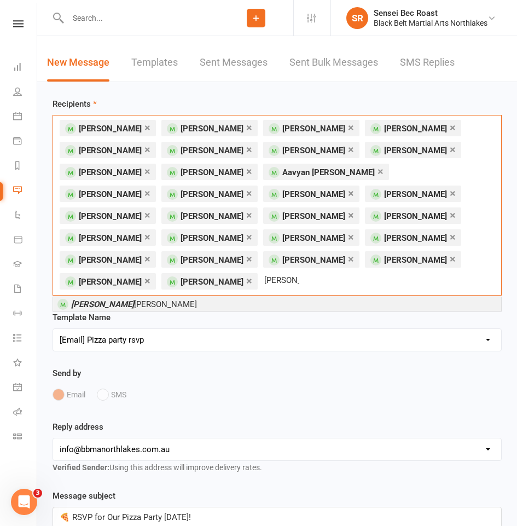
type input "[PERSON_NAME]"
click at [129, 301] on li "[PERSON_NAME] [PERSON_NAME]" at bounding box center [277, 304] width 448 height 14
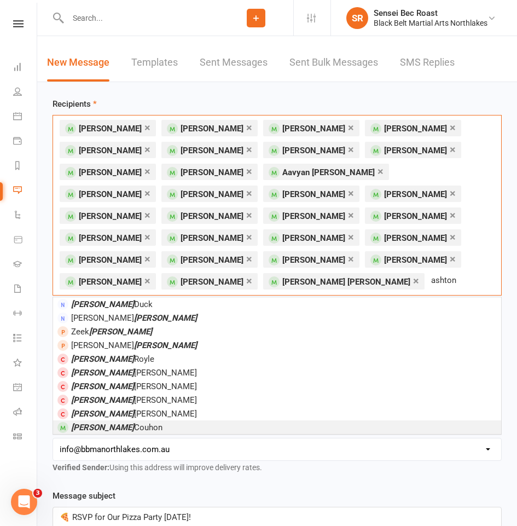
type input "ashton"
click at [120, 423] on span "[PERSON_NAME]" at bounding box center [116, 427] width 91 height 10
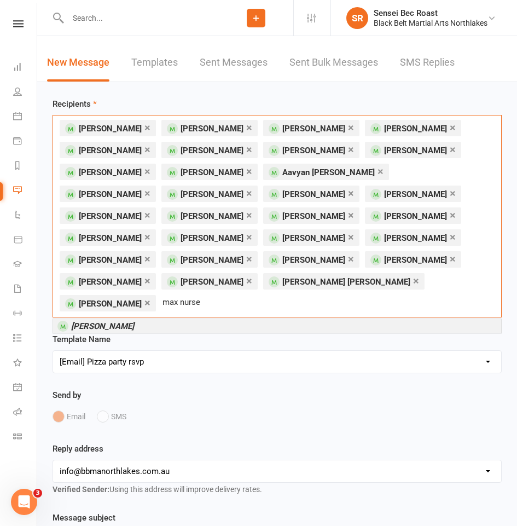
type input "max nurse"
click at [176, 319] on li "[PERSON_NAME]" at bounding box center [277, 326] width 448 height 14
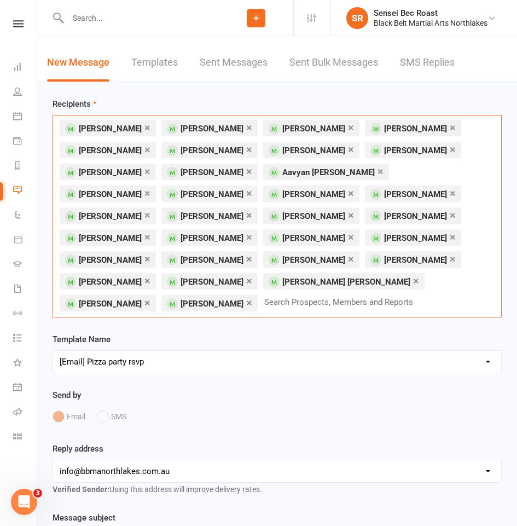
click at [263, 304] on input "text" at bounding box center [343, 302] width 160 height 14
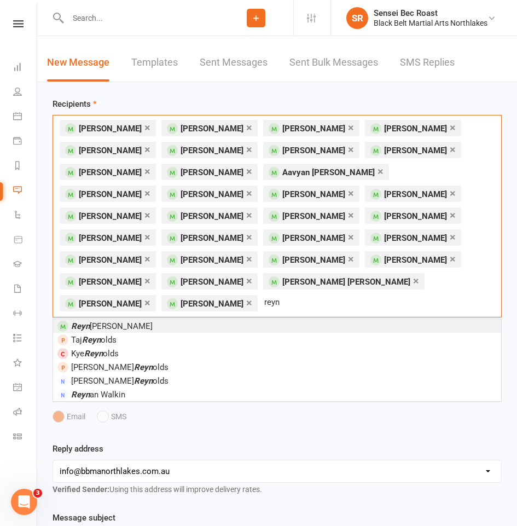
type input "reyn"
click at [219, 319] on li "[PERSON_NAME]" at bounding box center [277, 326] width 448 height 14
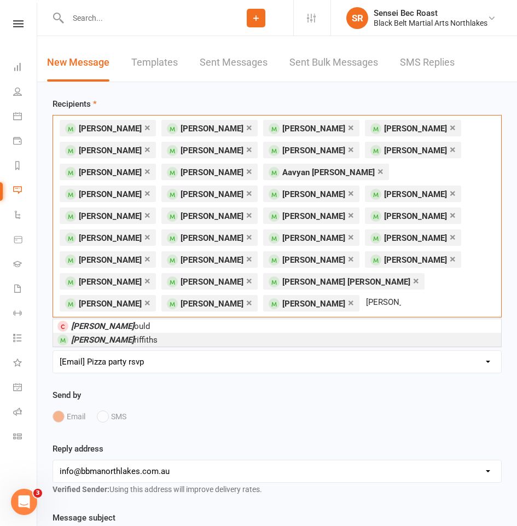
type input "[PERSON_NAME]"
click at [166, 336] on li "[PERSON_NAME] riffiths" at bounding box center [277, 340] width 448 height 14
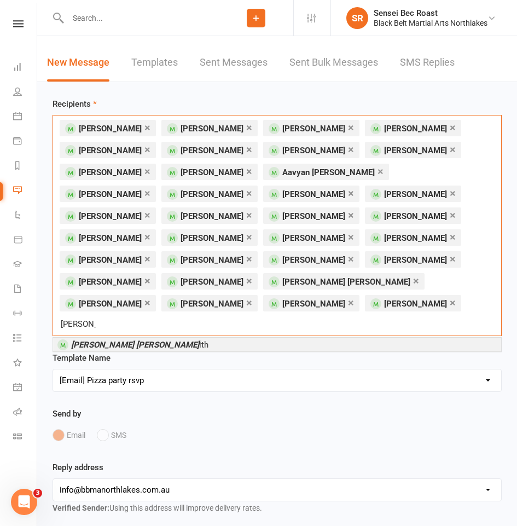
type input "[PERSON_NAME] [PERSON_NAME]"
click at [171, 338] on li "[PERSON_NAME] [PERSON_NAME] ith" at bounding box center [277, 345] width 448 height 14
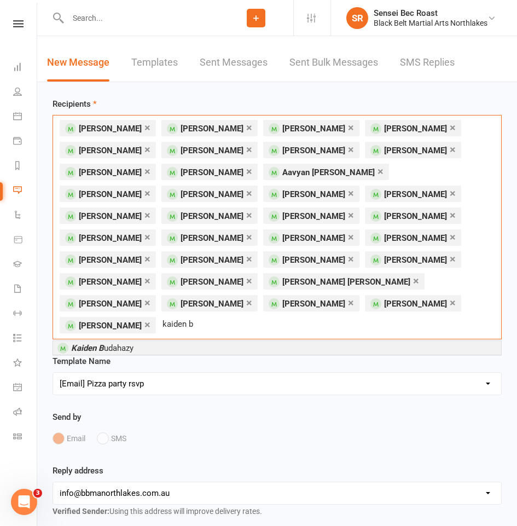
type input "kaiden b"
click at [171, 341] on li "Kaiden B udahazy" at bounding box center [277, 348] width 448 height 14
type input "[PERSON_NAME]"
click at [171, 341] on li "[PERSON_NAME]" at bounding box center [277, 348] width 448 height 14
type input "ruby r"
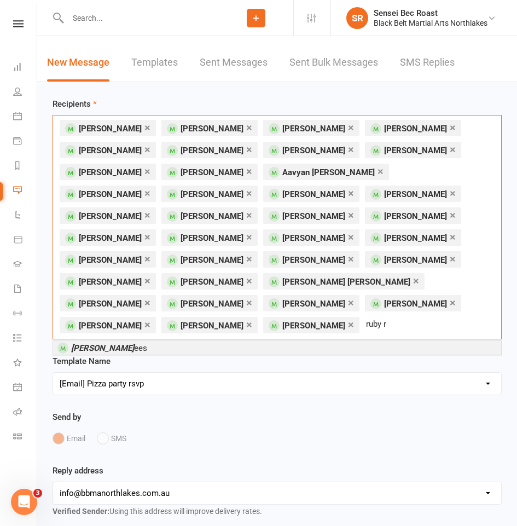
click at [168, 349] on li "Ruby R ees" at bounding box center [277, 348] width 448 height 14
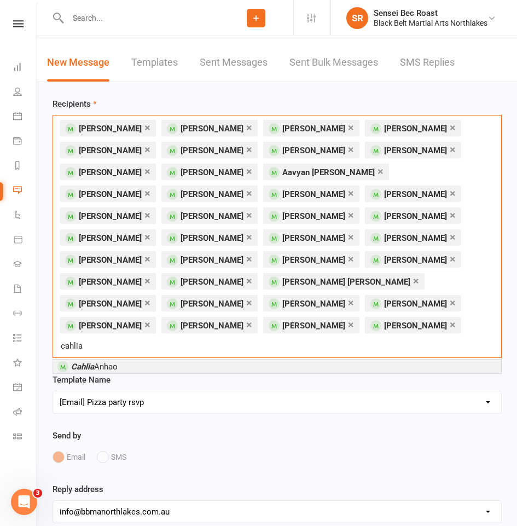
type input "cahlia"
click at [168, 359] on li "[PERSON_NAME]" at bounding box center [277, 366] width 448 height 14
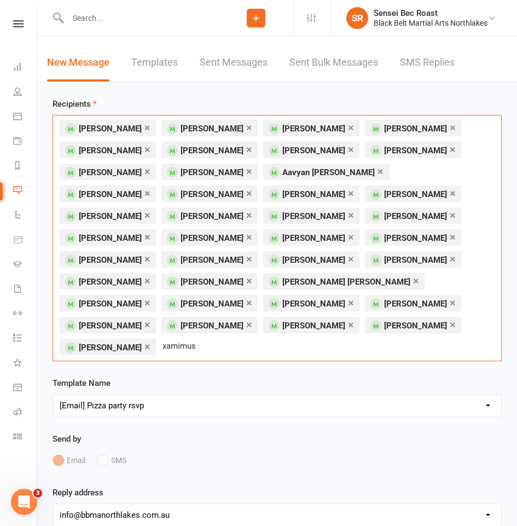
drag, startPoint x: 328, startPoint y: 325, endPoint x: 314, endPoint y: 322, distance: 14.1
click at [199, 339] on input "xamimus" at bounding box center [180, 346] width 38 height 14
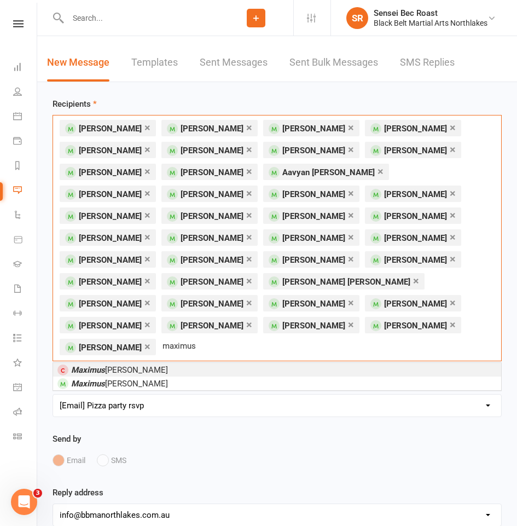
click at [199, 339] on input "maximus" at bounding box center [180, 346] width 38 height 14
drag, startPoint x: 350, startPoint y: 323, endPoint x: 330, endPoint y: 321, distance: 19.8
click at [199, 339] on input "maximus" at bounding box center [180, 346] width 38 height 14
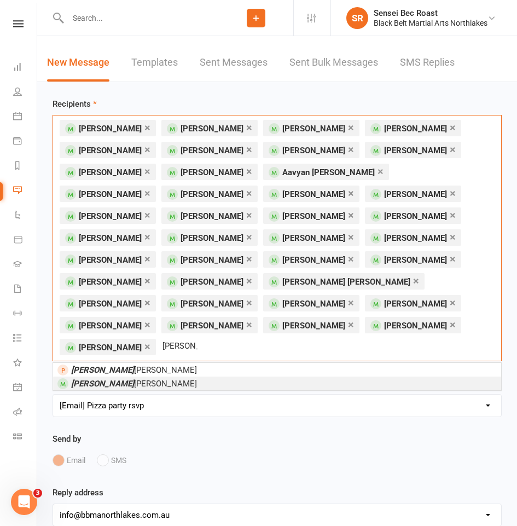
type input "[PERSON_NAME]"
click at [208, 376] on li "[PERSON_NAME]" at bounding box center [277, 383] width 448 height 14
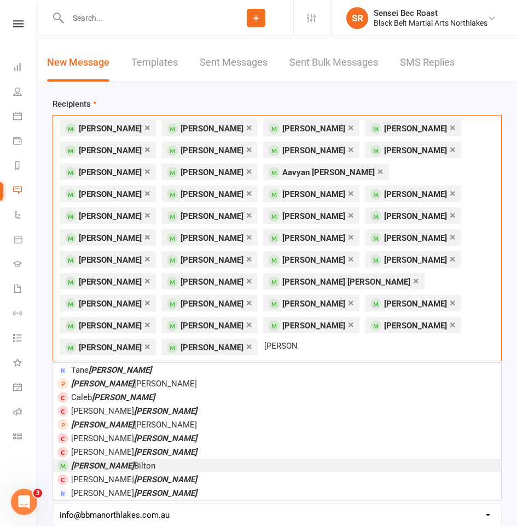
type input "[PERSON_NAME]"
click at [165, 458] on li "[PERSON_NAME]" at bounding box center [277, 465] width 448 height 14
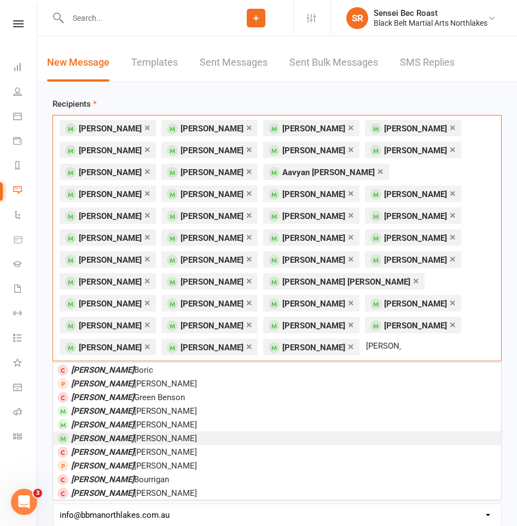
type input "[PERSON_NAME]"
click at [159, 437] on li "[PERSON_NAME]" at bounding box center [277, 438] width 448 height 14
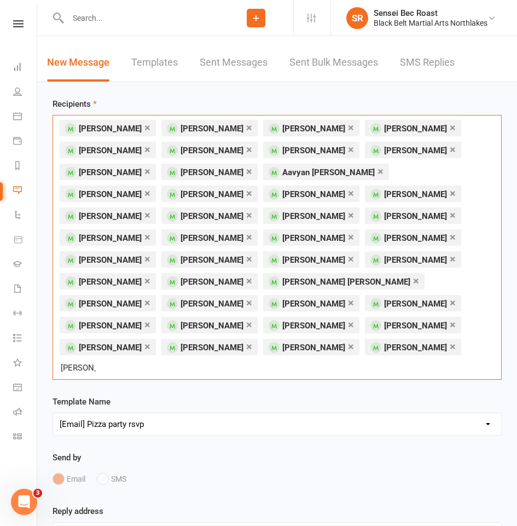
drag, startPoint x: 261, startPoint y: 347, endPoint x: 227, endPoint y: 345, distance: 34.5
click at [97, 361] on input "[PERSON_NAME]" at bounding box center [78, 368] width 37 height 14
type input "e"
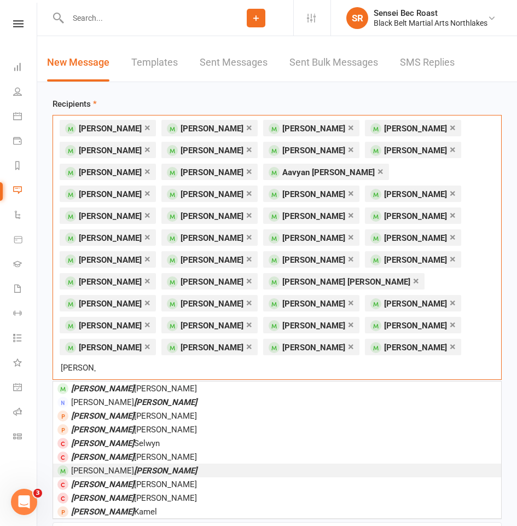
type input "[PERSON_NAME]"
click at [170, 463] on li "[PERSON_NAME]" at bounding box center [277, 470] width 448 height 14
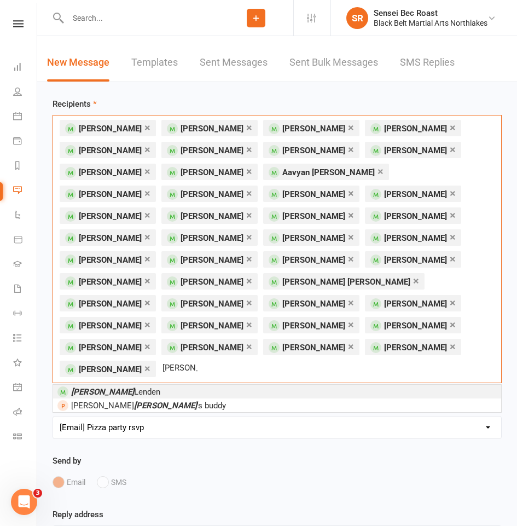
type input "[PERSON_NAME]"
click at [183, 385] on li "[PERSON_NAME]" at bounding box center [277, 392] width 448 height 14
type input "[PERSON_NAME]"
click at [183, 385] on li "[PERSON_NAME] lay" at bounding box center [277, 392] width 448 height 14
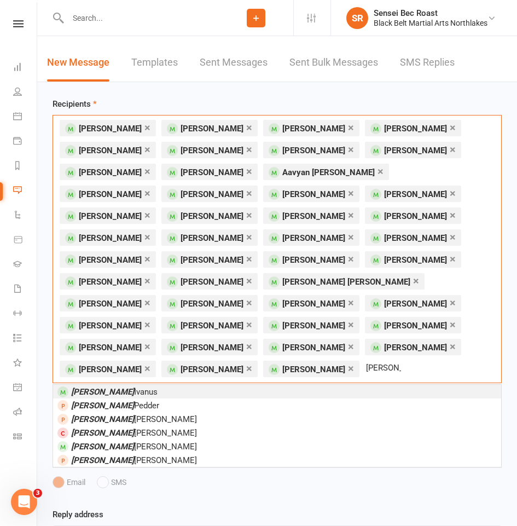
type input "[PERSON_NAME]"
click at [163, 387] on li "[PERSON_NAME]" at bounding box center [277, 392] width 448 height 14
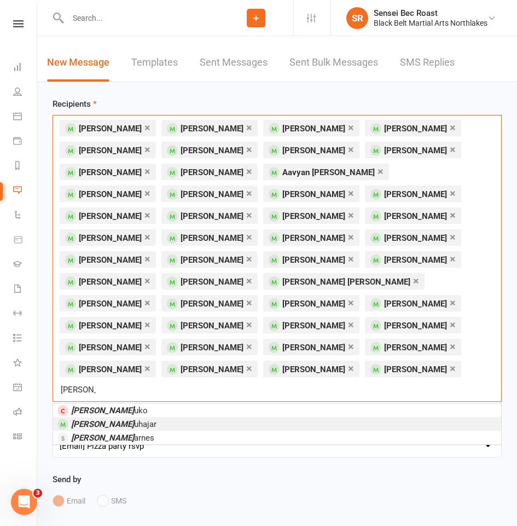
type input "[PERSON_NAME] b"
click at [164, 417] on li "[PERSON_NAME]" at bounding box center [277, 424] width 448 height 14
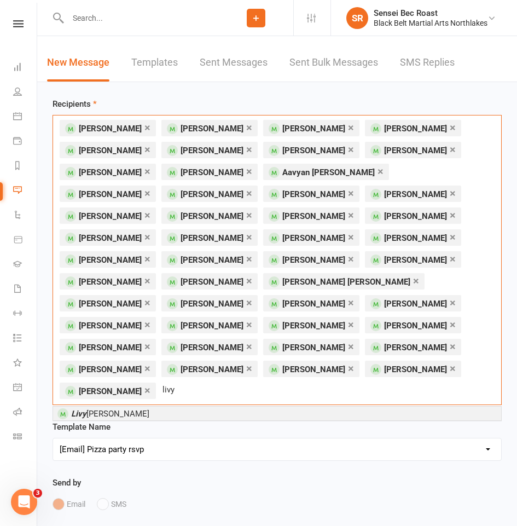
type input "livy"
click at [171, 406] on li "[PERSON_NAME]" at bounding box center [277, 413] width 448 height 14
type input "oz"
click at [171, 406] on li "Oz Janioso" at bounding box center [277, 413] width 448 height 14
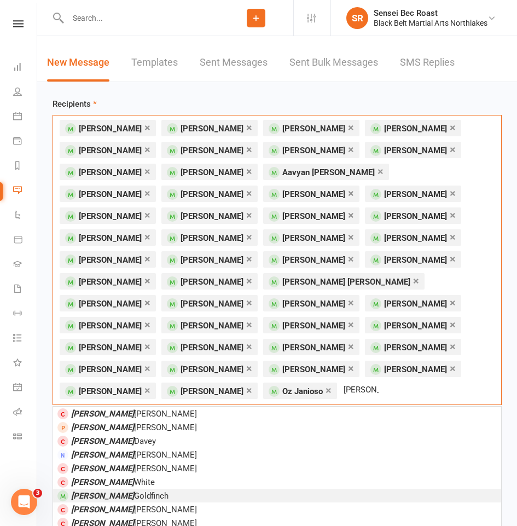
type input "[PERSON_NAME]"
click at [137, 489] on li "[PERSON_NAME]" at bounding box center [277, 496] width 448 height 14
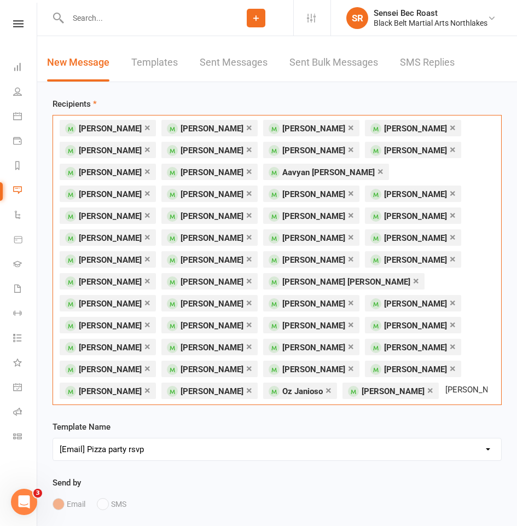
click at [444, 391] on input "[PERSON_NAME]" at bounding box center [466, 389] width 44 height 14
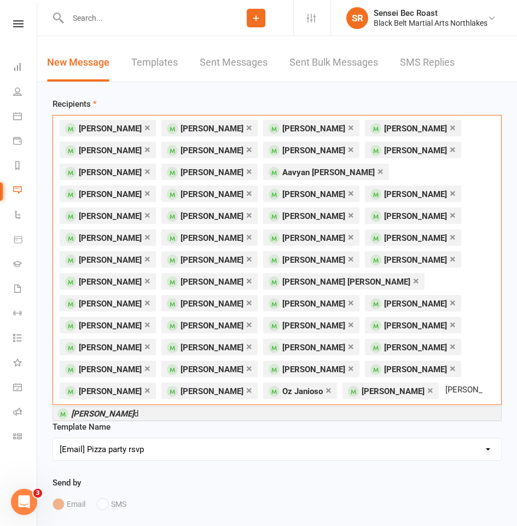
type input "[PERSON_NAME] min"
click at [162, 413] on li "[PERSON_NAME] Min d" at bounding box center [277, 413] width 448 height 14
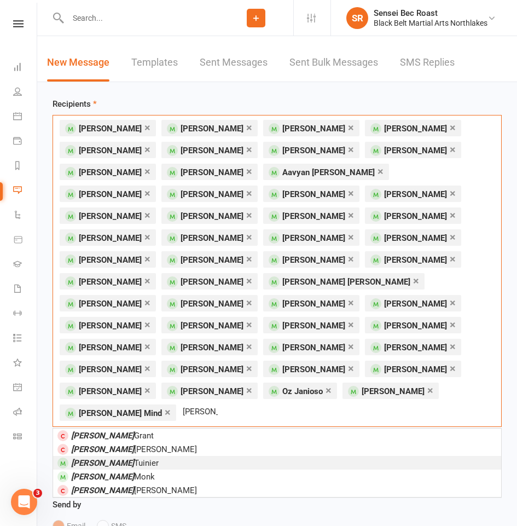
type input "[PERSON_NAME]"
click at [143, 456] on li "[PERSON_NAME]" at bounding box center [277, 463] width 448 height 14
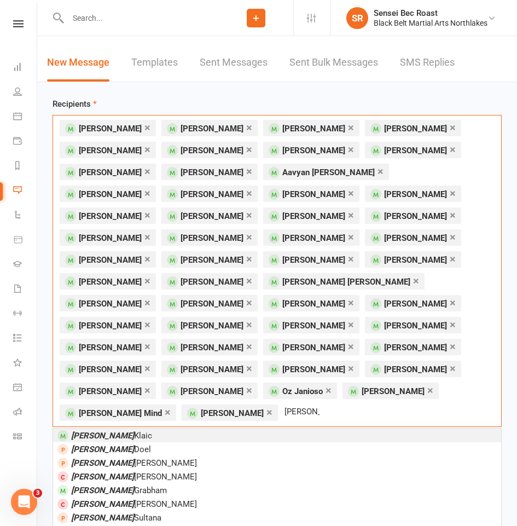
type input "[PERSON_NAME]"
click at [156, 428] on li "[PERSON_NAME]" at bounding box center [277, 435] width 448 height 14
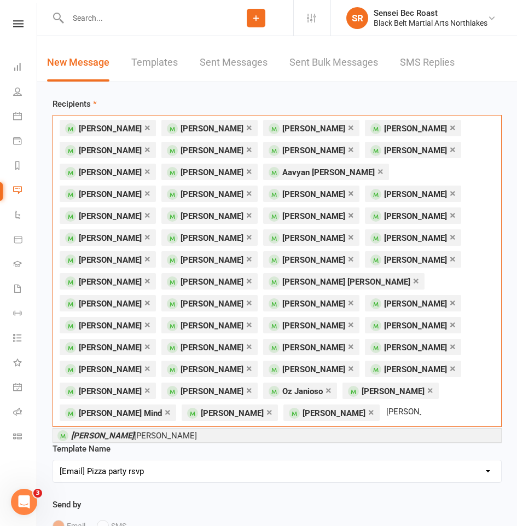
type input "[PERSON_NAME]"
click at [156, 428] on li "[PERSON_NAME]" at bounding box center [277, 435] width 448 height 14
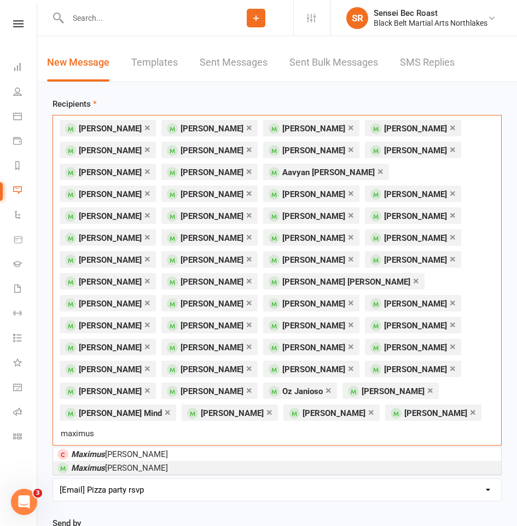
type input "maximus"
click at [145, 461] on li "[PERSON_NAME]" at bounding box center [277, 468] width 448 height 14
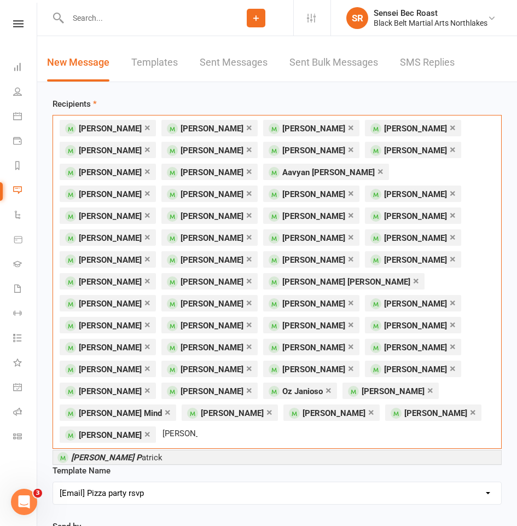
type input "[PERSON_NAME] p"
click at [151, 450] on li "[PERSON_NAME] P atrick" at bounding box center [277, 457] width 448 height 14
type input "dimity"
click at [151, 450] on li "[PERSON_NAME]" at bounding box center [277, 457] width 448 height 14
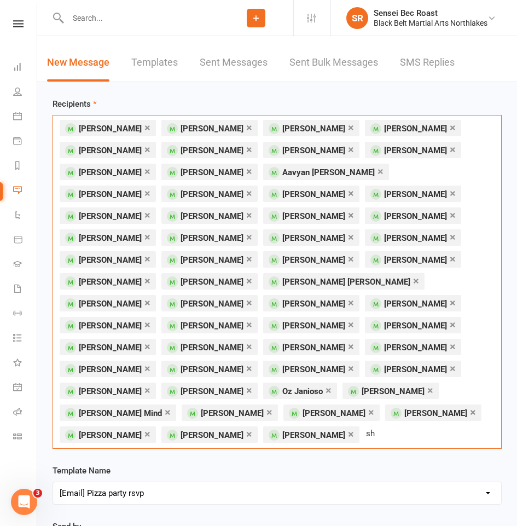
type input "s"
type input "d"
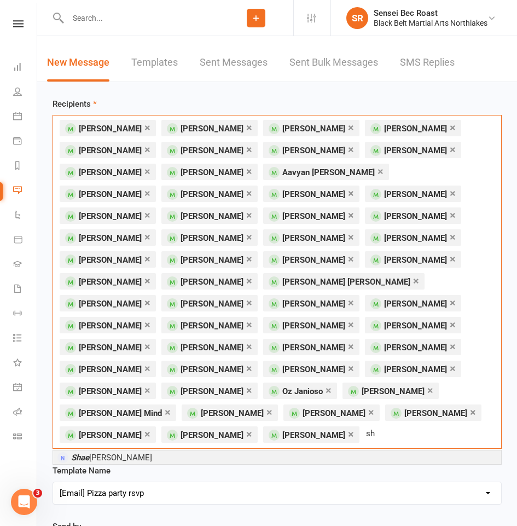
type input "s"
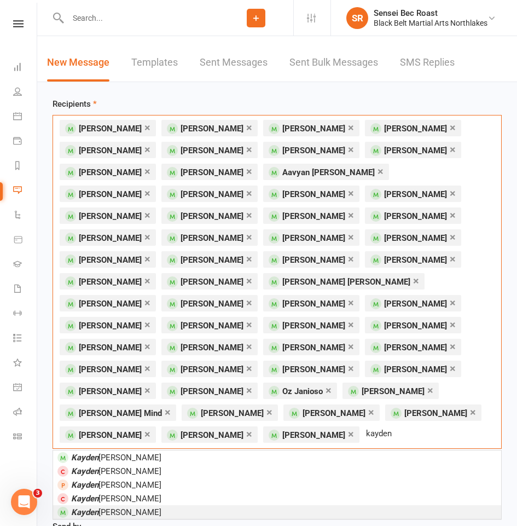
type input "kayden"
click at [141, 505] on li "[PERSON_NAME]" at bounding box center [277, 512] width 448 height 14
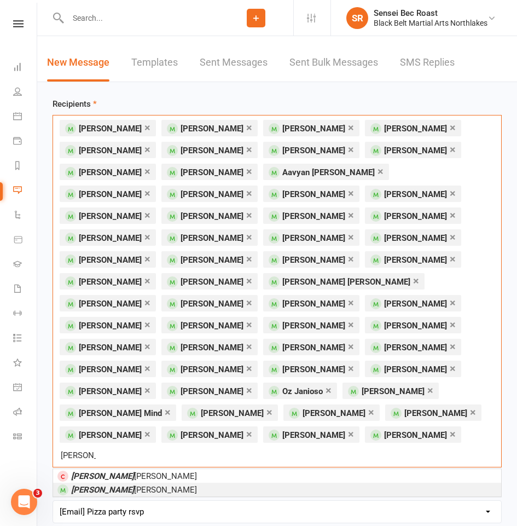
type input "[PERSON_NAME]"
click at [160, 483] on li "[PERSON_NAME]" at bounding box center [277, 490] width 448 height 14
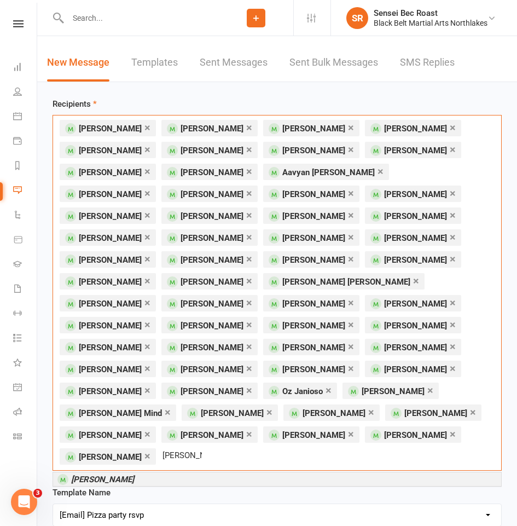
type input "[PERSON_NAME]"
click at [154, 472] on li "[PERSON_NAME]" at bounding box center [277, 479] width 448 height 14
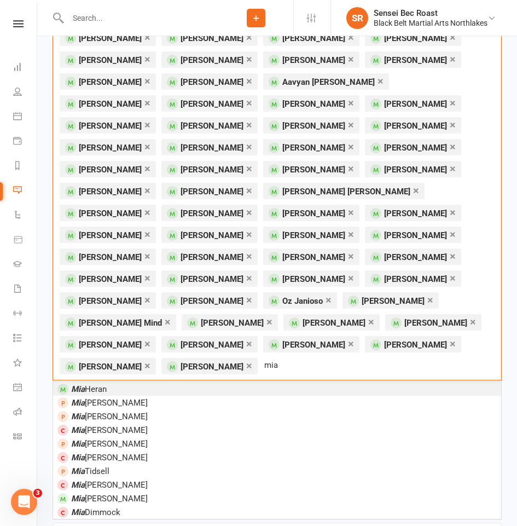
scroll to position [109, 0]
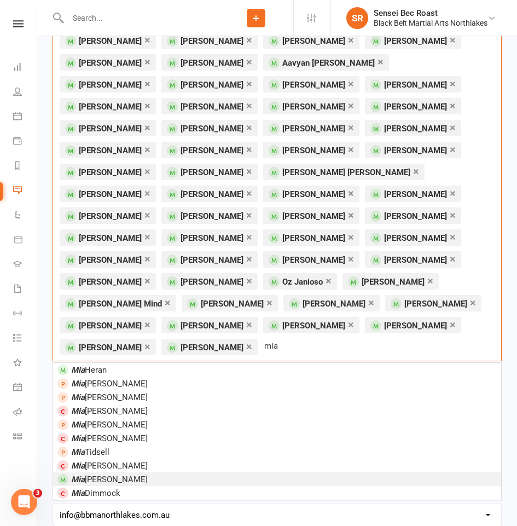
type input "mia"
click at [154, 472] on li "[PERSON_NAME]" at bounding box center [277, 479] width 448 height 14
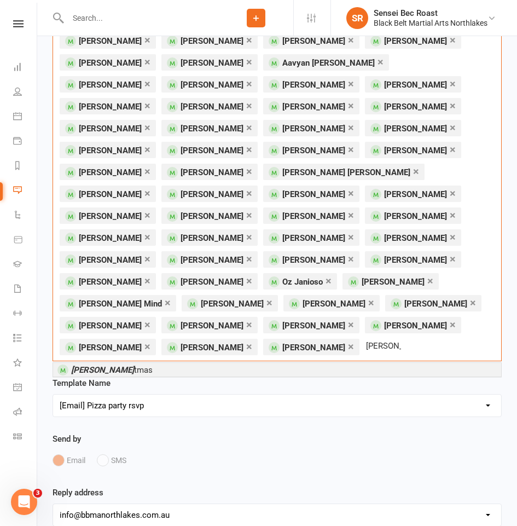
type input "[PERSON_NAME]"
click at [161, 363] on li "[PERSON_NAME] tmas" at bounding box center [277, 370] width 448 height 14
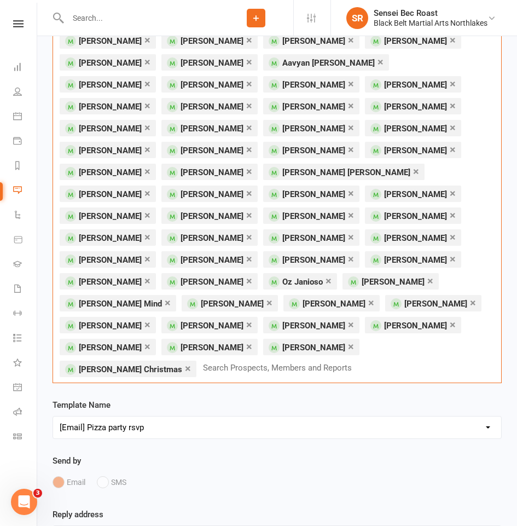
type input "t"
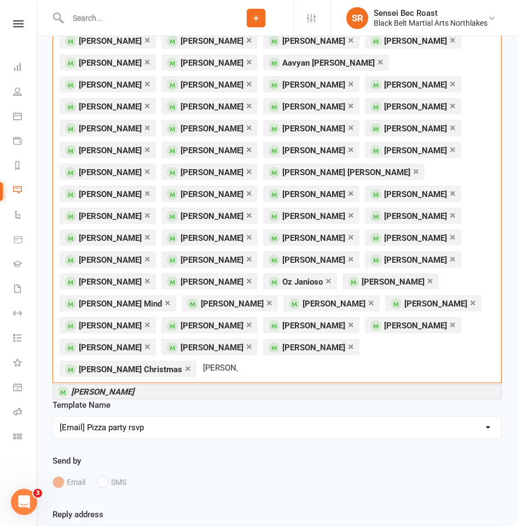
type input "[PERSON_NAME]"
click at [161, 385] on li "[PERSON_NAME]" at bounding box center [277, 392] width 448 height 14
type input "[PERSON_NAME]"
click at [163, 385] on li "[PERSON_NAME]" at bounding box center [277, 392] width 448 height 14
type input "jagger"
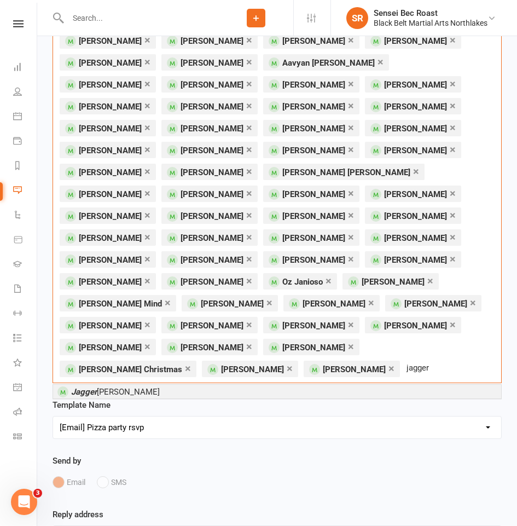
click at [163, 385] on li "[PERSON_NAME] [PERSON_NAME]" at bounding box center [277, 392] width 448 height 14
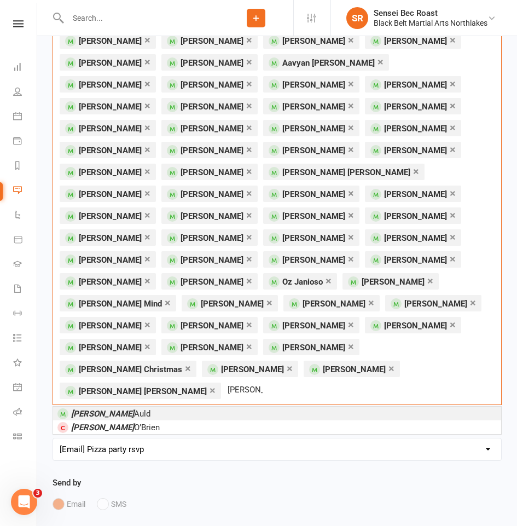
type input "[PERSON_NAME]"
click at [163, 406] on li "[PERSON_NAME]" at bounding box center [277, 413] width 448 height 14
type input "[PERSON_NAME]"
click at [159, 406] on li "[PERSON_NAME]" at bounding box center [277, 413] width 448 height 14
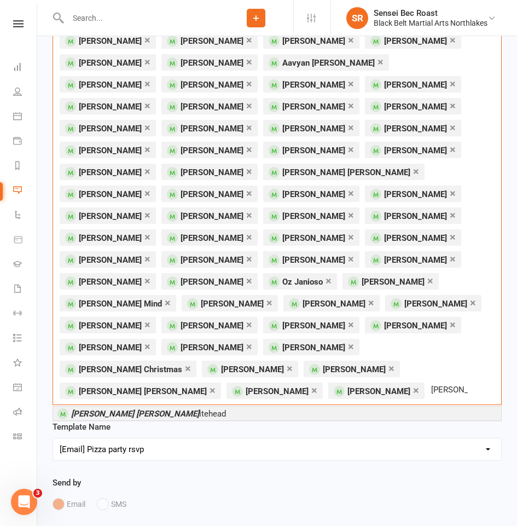
type input "[PERSON_NAME] [PERSON_NAME]"
click at [161, 406] on li "[PERSON_NAME] [PERSON_NAME] itehead" at bounding box center [277, 413] width 448 height 14
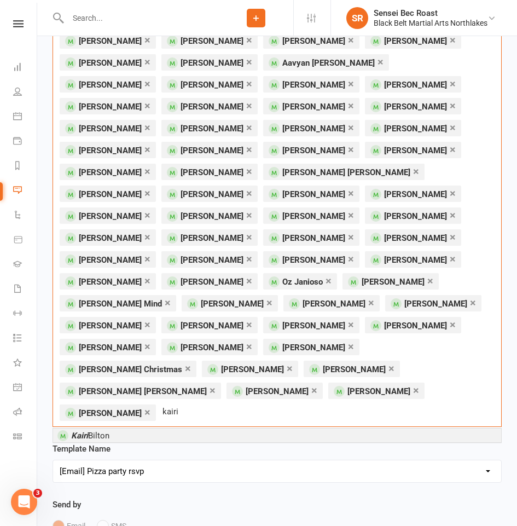
type input "kairi"
click at [148, 428] on li "[PERSON_NAME]" at bounding box center [277, 435] width 448 height 14
type input "[PERSON_NAME]"
click at [148, 428] on li "[PERSON_NAME]" at bounding box center [277, 435] width 448 height 14
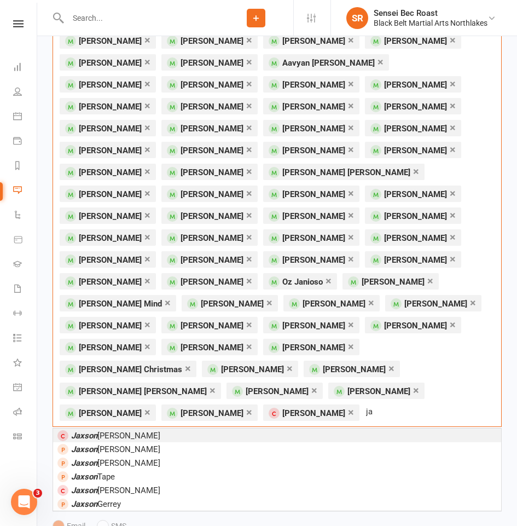
type input "j"
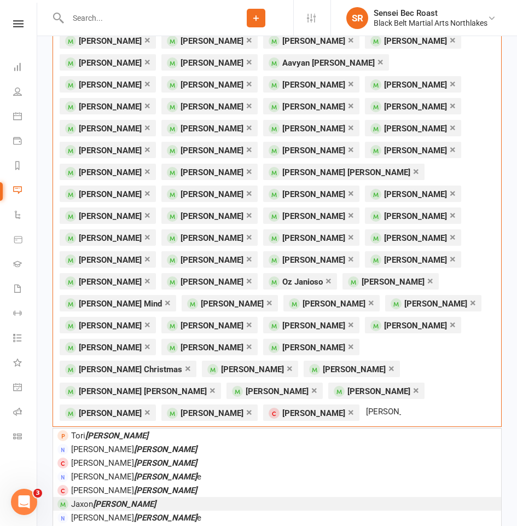
type input "[PERSON_NAME]"
click at [92, 499] on span "[PERSON_NAME]" at bounding box center [113, 504] width 85 height 10
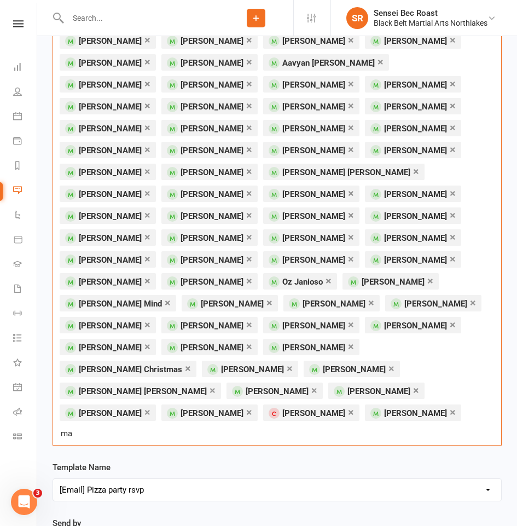
type input "m"
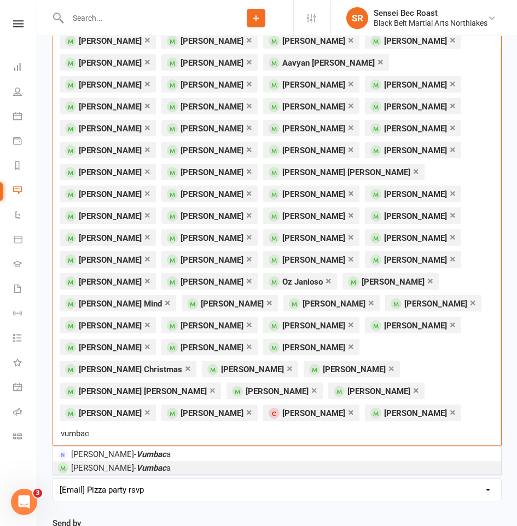
type input "vumbac"
click at [137, 463] on em "Vumbac" at bounding box center [151, 468] width 30 height 10
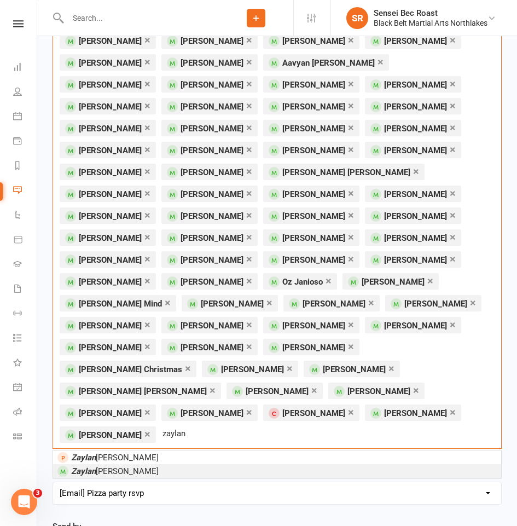
type input "zaylan"
click at [126, 464] on li "[PERSON_NAME]" at bounding box center [277, 471] width 448 height 14
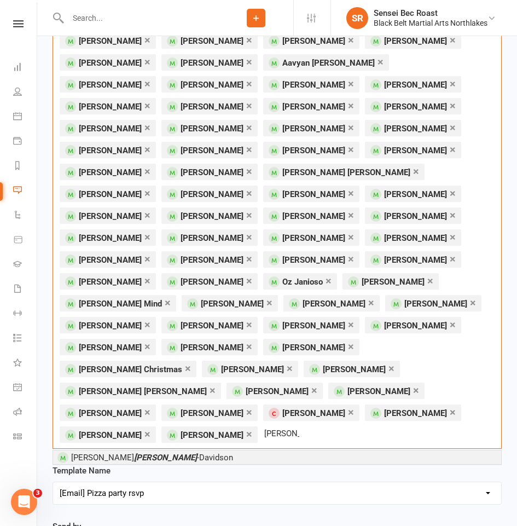
type input "[PERSON_NAME]"
click at [171, 450] on li "[PERSON_NAME]" at bounding box center [277, 457] width 448 height 14
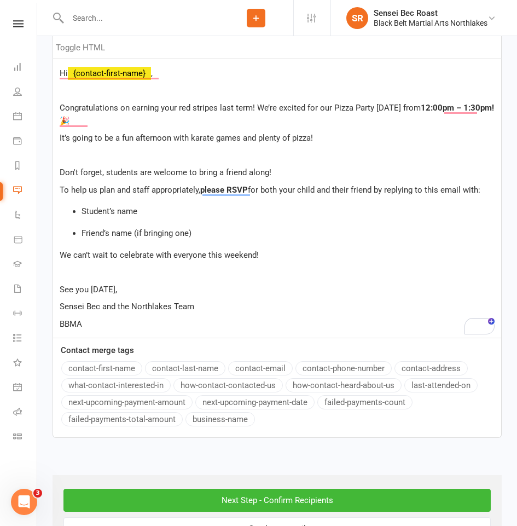
scroll to position [828, 0]
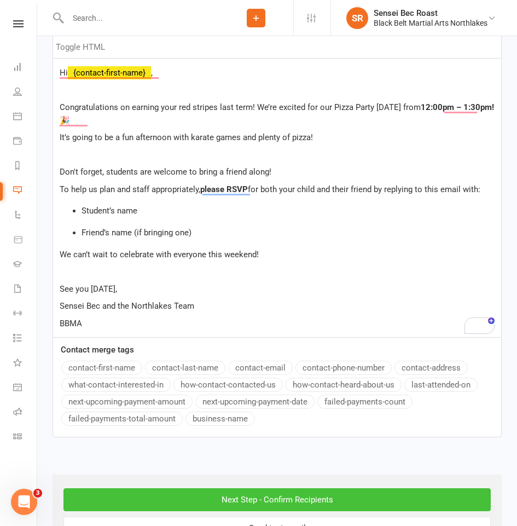
click at [268, 488] on input "Next Step - Confirm Recipients" at bounding box center [276, 499] width 427 height 23
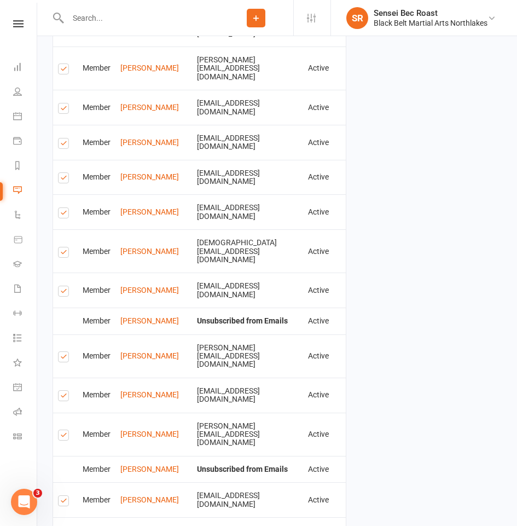
scroll to position [1644, 0]
